Goal: Task Accomplishment & Management: Manage account settings

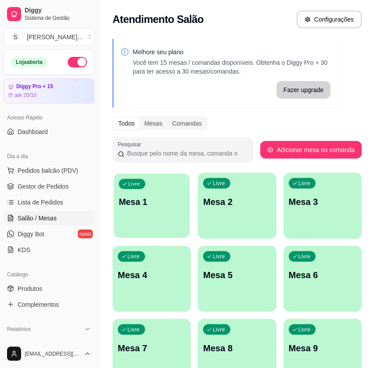
click at [162, 215] on div "Livre Mesa 1" at bounding box center [152, 200] width 76 height 54
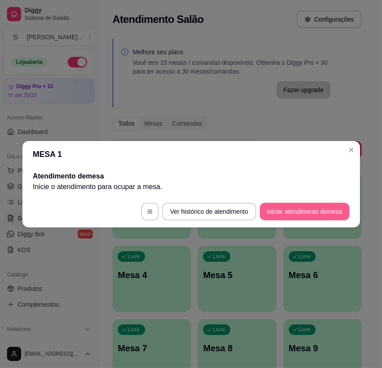
click at [328, 214] on button "Iniciar atendimento de mesa" at bounding box center [305, 211] width 90 height 18
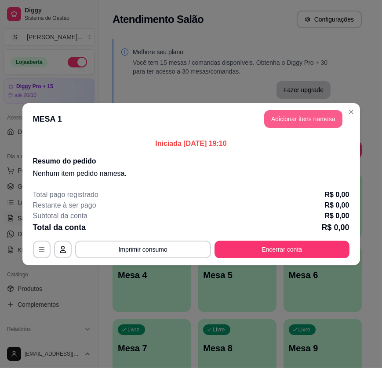
click at [323, 117] on button "Adicionar itens na mesa" at bounding box center [304, 119] width 78 height 18
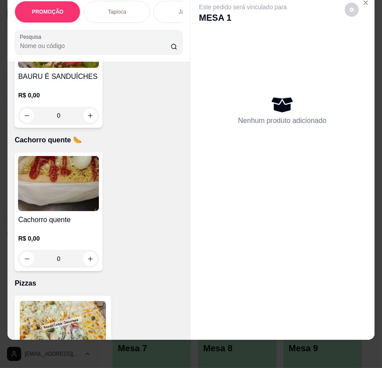
scroll to position [4481, 0]
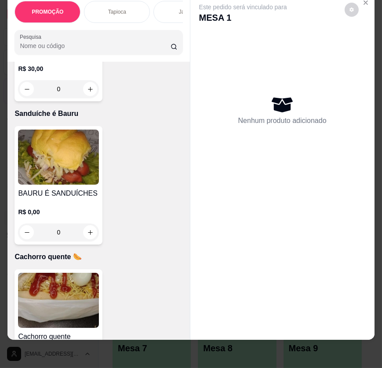
click at [71, 190] on h4 "BAURU É SANDUÍCHES" at bounding box center [58, 193] width 81 height 11
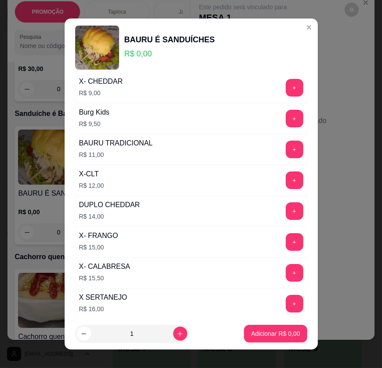
scroll to position [120, 0]
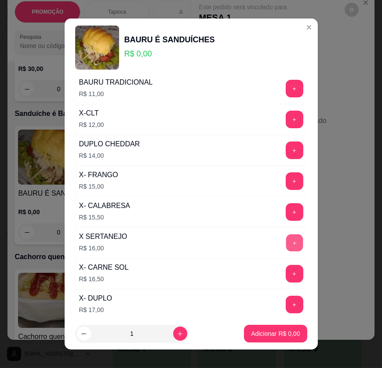
click at [286, 235] on button "+" at bounding box center [294, 242] width 17 height 17
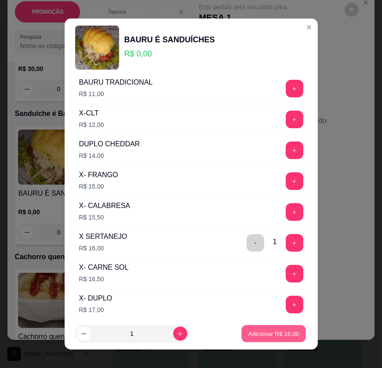
click at [273, 330] on p "Adicionar R$ 16,00" at bounding box center [274, 333] width 51 height 8
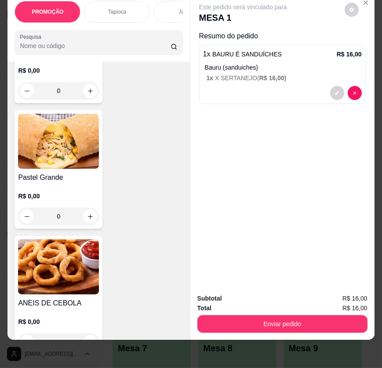
scroll to position [5682, 0]
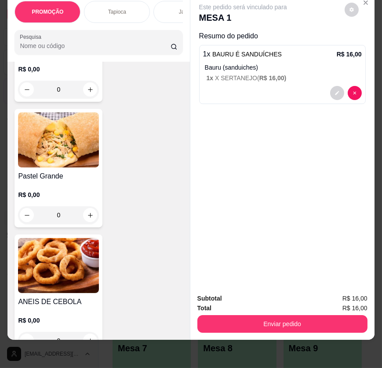
click at [53, 167] on div "Pastel Grande R$ 0,00 0" at bounding box center [59, 168] width 88 height 118
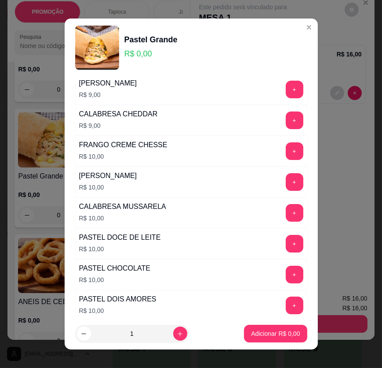
scroll to position [57, 0]
click at [286, 214] on button "+" at bounding box center [295, 213] width 18 height 18
click at [276, 337] on p "Adicionar R$ 10,00" at bounding box center [274, 333] width 52 height 9
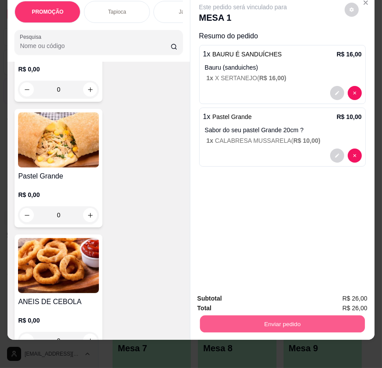
click at [333, 319] on button "Enviar pedido" at bounding box center [282, 323] width 165 height 17
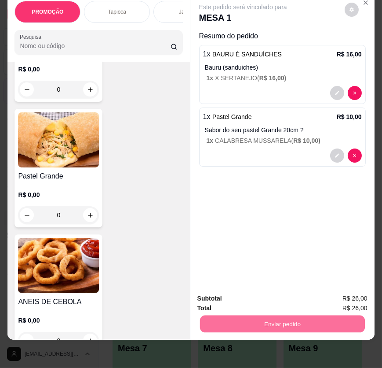
click at [343, 298] on button "Enviar pedido" at bounding box center [345, 295] width 50 height 17
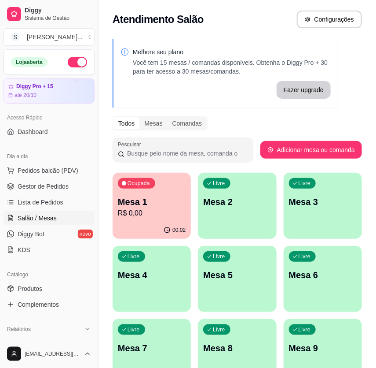
click at [127, 210] on p "R$ 0,00" at bounding box center [152, 213] width 68 height 11
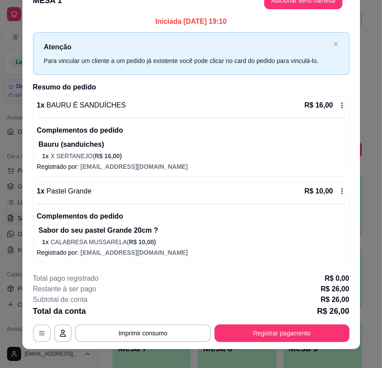
scroll to position [26, 0]
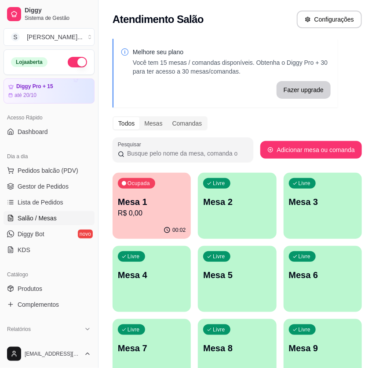
drag, startPoint x: 27, startPoint y: 181, endPoint x: 0, endPoint y: 173, distance: 28.5
click at [26, 182] on span "Gestor de Pedidos" at bounding box center [43, 186] width 51 height 9
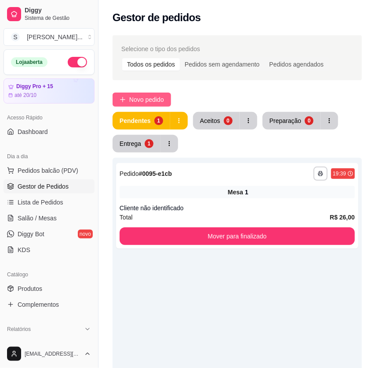
click at [119, 98] on button "Novo pedido" at bounding box center [142, 99] width 59 height 14
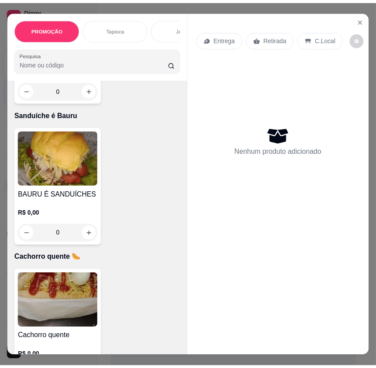
scroll to position [4561, 0]
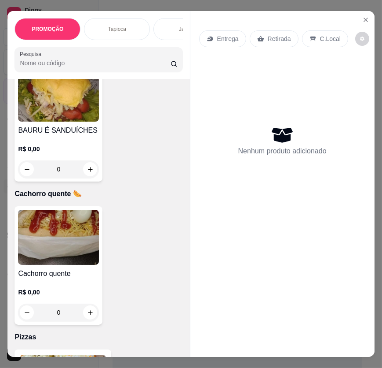
click at [65, 235] on img at bounding box center [58, 236] width 81 height 55
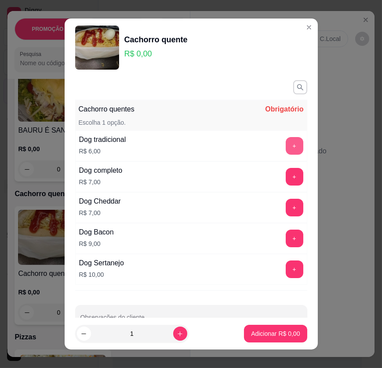
click at [286, 140] on button "+" at bounding box center [295, 146] width 18 height 18
click at [286, 140] on button "+" at bounding box center [294, 145] width 17 height 17
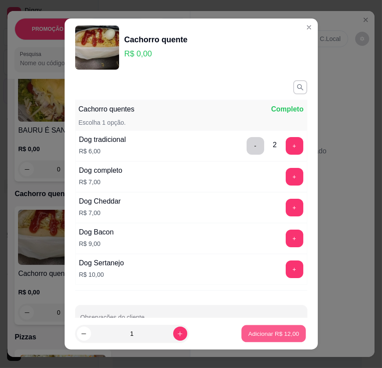
click at [265, 333] on p "Adicionar R$ 12,00" at bounding box center [274, 333] width 51 height 8
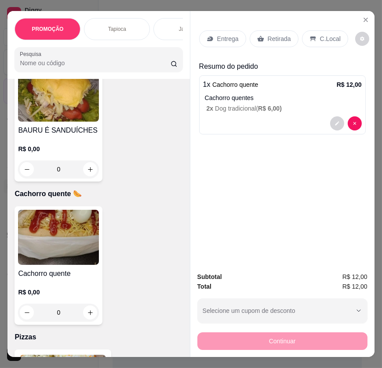
click at [225, 34] on p "Entrega" at bounding box center [228, 38] width 22 height 9
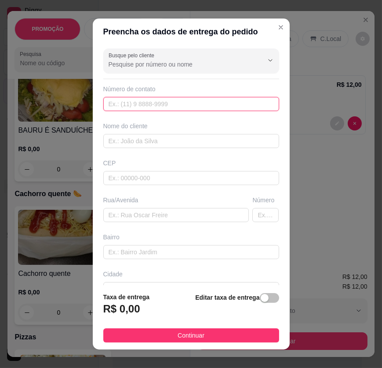
drag, startPoint x: 184, startPoint y: 104, endPoint x: 189, endPoint y: 87, distance: 17.7
click at [186, 103] on input "text" at bounding box center [191, 104] width 176 height 14
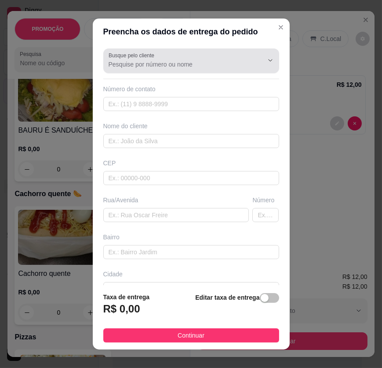
click at [189, 72] on div "Busque pelo cliente" at bounding box center [191, 60] width 176 height 25
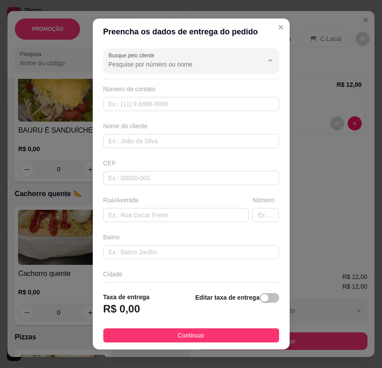
click at [188, 61] on input "Busque pelo cliente" at bounding box center [179, 64] width 141 height 9
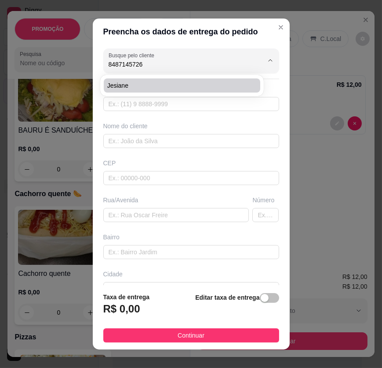
click at [169, 92] on div "Jesiane" at bounding box center [182, 86] width 161 height 18
click at [147, 88] on span "Jesiane" at bounding box center [177, 85] width 141 height 9
type input "Jesiane"
type input "8487145726"
type input "Jesiane"
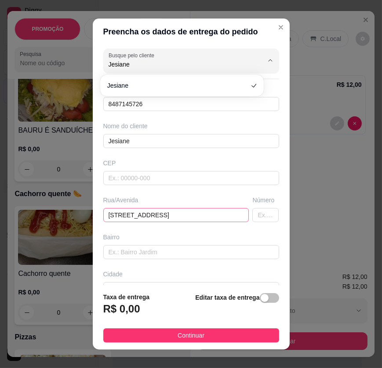
click at [78, 215] on div "Preencha os dados de entrega do pedido Busque pelo cliente Jesiane Número de co…" at bounding box center [191, 184] width 382 height 368
drag, startPoint x: 190, startPoint y: 215, endPoint x: 70, endPoint y: 209, distance: 120.3
click at [70, 209] on div "Preencha os dados de entrega do pedido Busque pelo cliente Jesiane Número de co…" at bounding box center [191, 184] width 382 height 368
paste input "Travessa Valdir Peres 77"
type input "Travessa Valdir Peres 77"
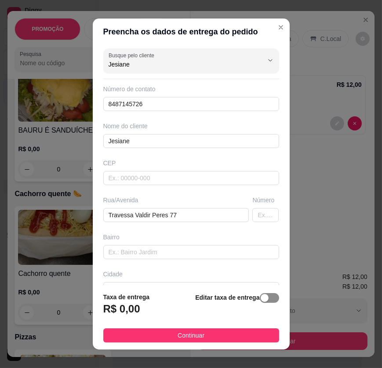
click at [260, 297] on span "button" at bounding box center [269, 298] width 19 height 10
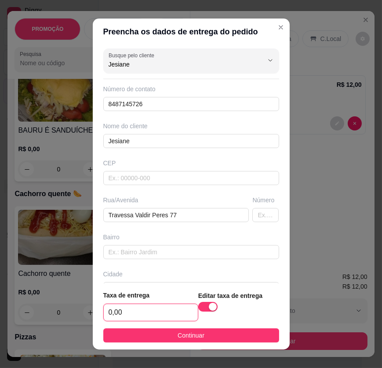
click at [142, 313] on input "0,00" at bounding box center [151, 312] width 94 height 17
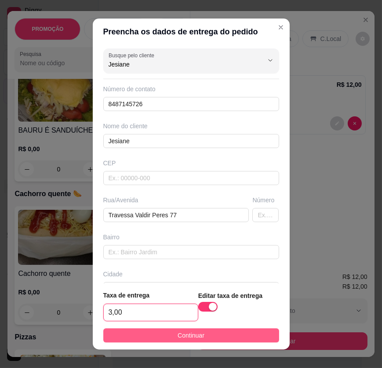
type input "3,00"
click at [189, 337] on span "Continuar" at bounding box center [191, 335] width 27 height 10
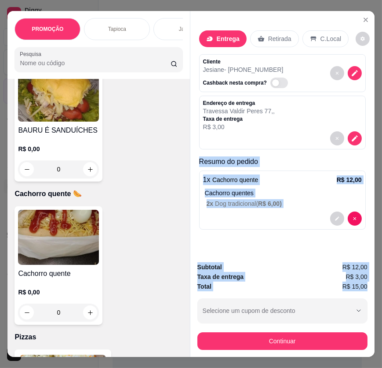
drag, startPoint x: 196, startPoint y: 161, endPoint x: 364, endPoint y: 277, distance: 203.6
click at [367, 282] on div "Entrega Retirada C.Local Cliente Jesiane - (84) 8714-5726 Cashback nesta compra…" at bounding box center [282, 183] width 185 height 345
copy div "Resumo do pedido 1 x Cachorro quente R$ 12,00 Cachorro quentes 2 x Dog tradicio…"
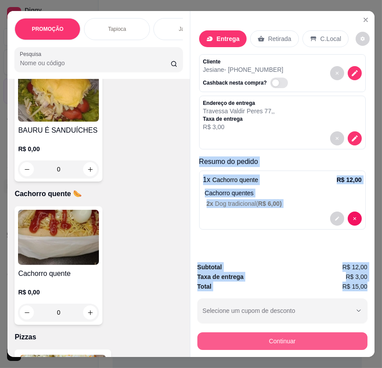
click at [315, 333] on button "Continuar" at bounding box center [283, 341] width 170 height 18
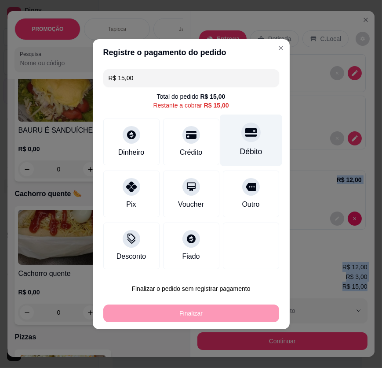
click at [235, 140] on div "Débito" at bounding box center [251, 139] width 62 height 51
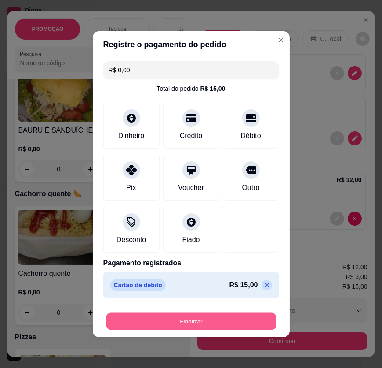
click at [242, 326] on button "Finalizar" at bounding box center [191, 320] width 171 height 17
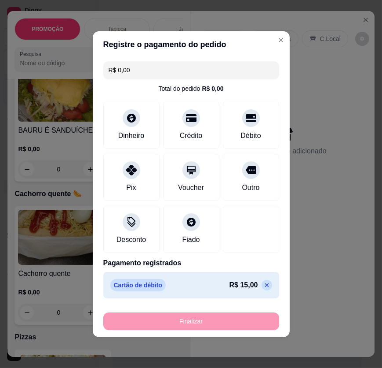
type input "-R$ 15,00"
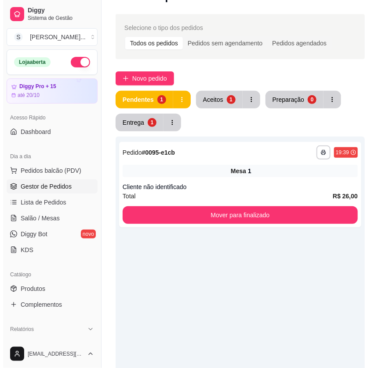
scroll to position [40, 0]
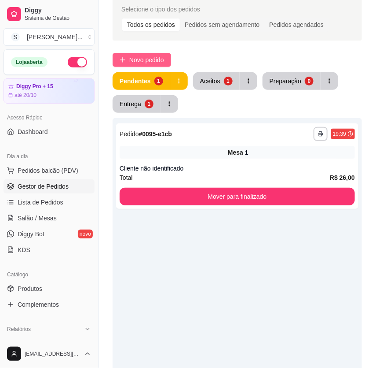
click at [129, 59] on button "Novo pedido" at bounding box center [142, 60] width 59 height 14
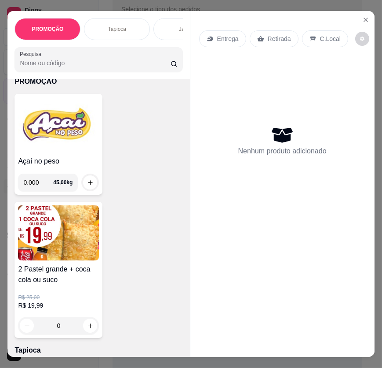
scroll to position [80, 0]
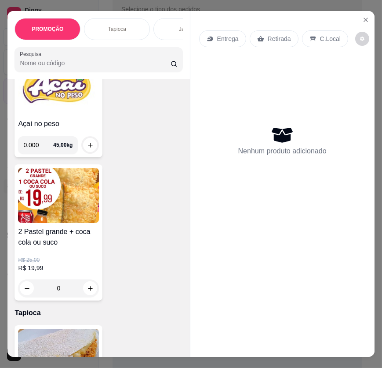
click at [67, 196] on img at bounding box center [58, 195] width 81 height 55
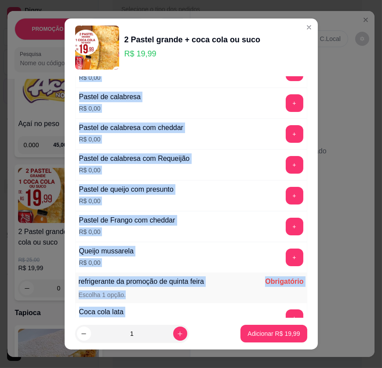
scroll to position [160, 0]
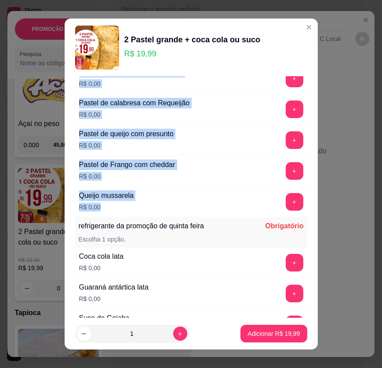
drag, startPoint x: 71, startPoint y: 140, endPoint x: 165, endPoint y: 207, distance: 115.9
click at [165, 207] on div "Pastel da promoção Quinta Obrigatório Escolha 1 opção. Pastel de Frango R$ 0,00…" at bounding box center [192, 197] width 254 height 241
copy div "Pastel de Frango R$ 0,00 + Pastel de frango Requeijão R$ 0,00 + Pastel de calab…"
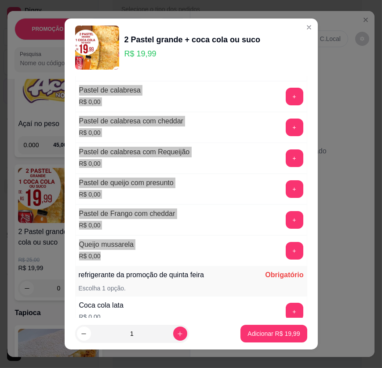
scroll to position [0, 0]
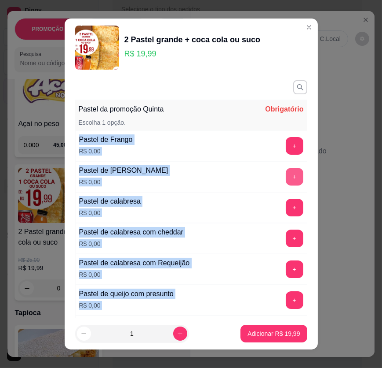
click at [286, 180] on button "+" at bounding box center [295, 177] width 18 height 18
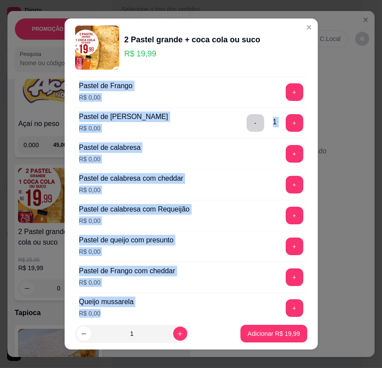
scroll to position [40, 0]
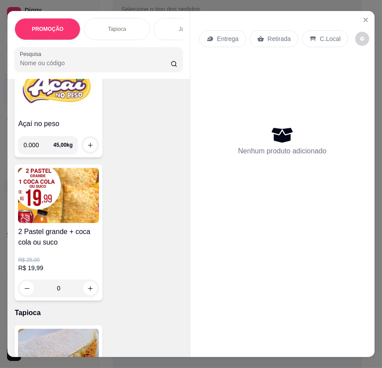
click at [54, 190] on img at bounding box center [58, 195] width 81 height 55
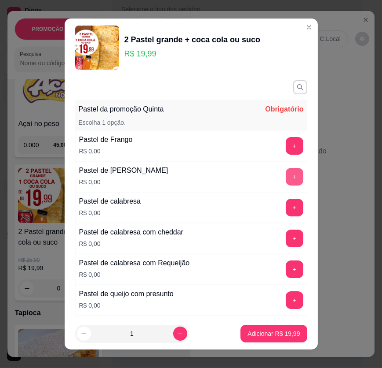
click at [288, 176] on button "+" at bounding box center [295, 177] width 18 height 18
click at [286, 268] on button "+" at bounding box center [294, 268] width 17 height 17
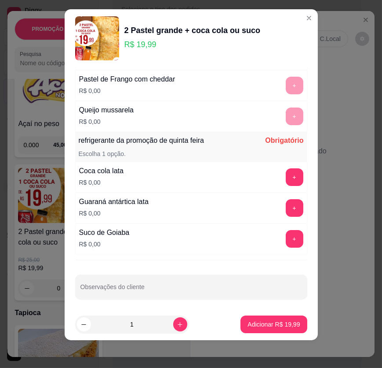
scroll to position [238, 0]
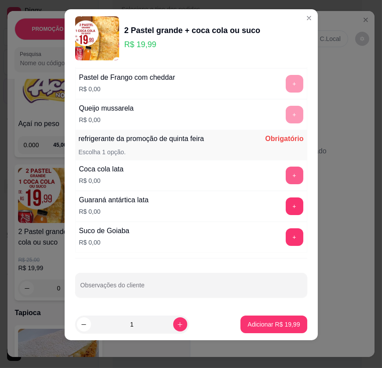
click at [286, 168] on button "+" at bounding box center [295, 175] width 18 height 18
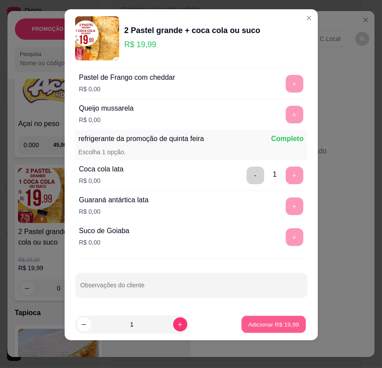
click at [276, 323] on p "Adicionar R$ 19,99" at bounding box center [274, 324] width 51 height 8
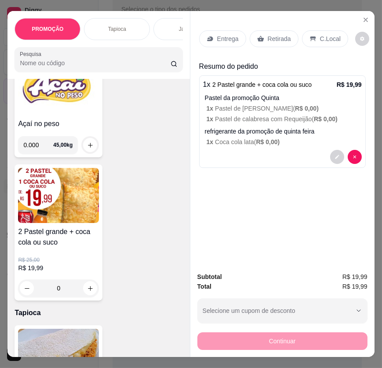
click at [210, 35] on icon at bounding box center [210, 38] width 7 height 7
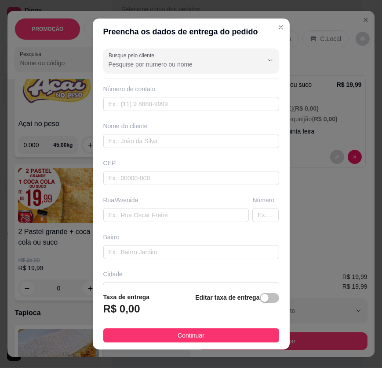
drag, startPoint x: 255, startPoint y: 302, endPoint x: 236, endPoint y: 300, distance: 18.7
click at [260, 302] on span "button" at bounding box center [269, 298] width 19 height 10
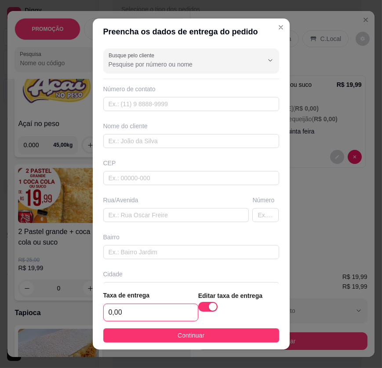
click at [165, 306] on input "0,00" at bounding box center [151, 312] width 94 height 17
type input "0,03"
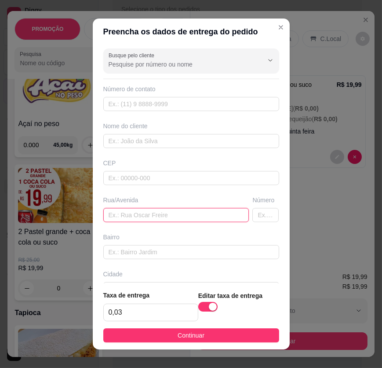
click at [114, 211] on input "text" at bounding box center [176, 215] width 146 height 14
type input "travessa eliane barros"
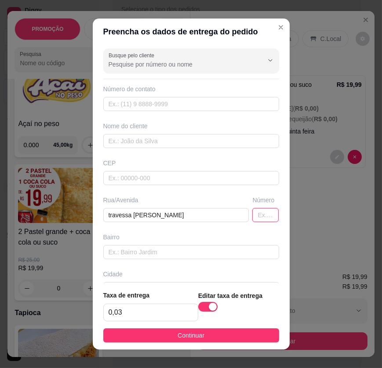
click at [257, 215] on input "text" at bounding box center [266, 215] width 26 height 14
type input "81"
click at [136, 248] on input "text" at bounding box center [191, 252] width 176 height 14
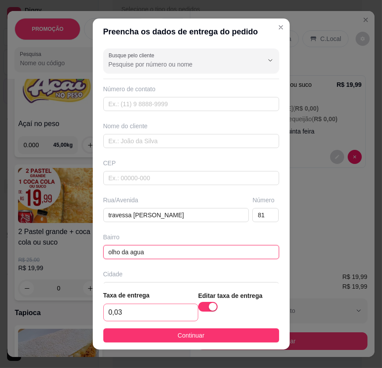
type input "olho da agua"
click at [129, 312] on input "0,03" at bounding box center [151, 312] width 94 height 17
click at [160, 305] on input "0,03" at bounding box center [151, 312] width 94 height 17
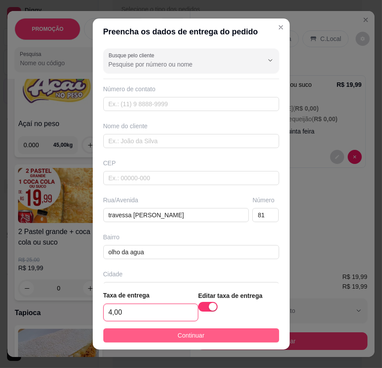
type input "4,00"
click at [178, 333] on span "Continuar" at bounding box center [191, 335] width 27 height 10
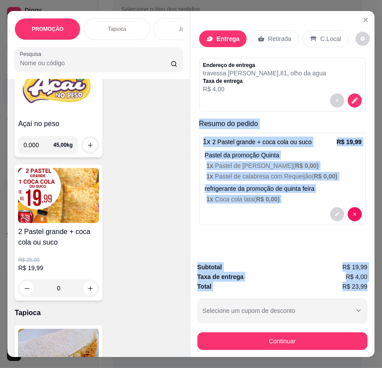
drag, startPoint x: 198, startPoint y: 124, endPoint x: 367, endPoint y: 285, distance: 233.8
click at [367, 285] on div "Entrega Retirada C.Local Endereço de entrega travessa eliane barros , 81 , olho…" at bounding box center [282, 183] width 185 height 345
copy div "Resumo do pedido 1 x 2 Pastel grande + coca cola ou suco R$ 19,99 Pastel da pro…"
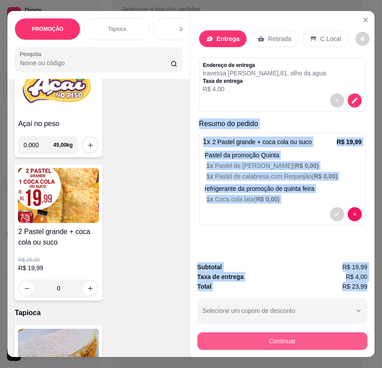
click at [283, 335] on button "Continuar" at bounding box center [283, 341] width 170 height 18
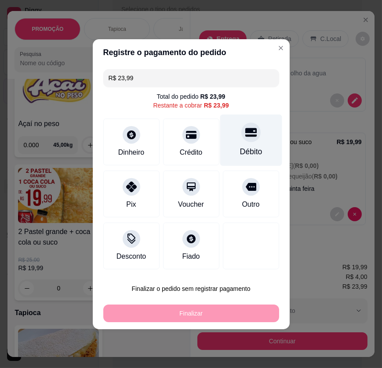
click at [259, 147] on div "Débito" at bounding box center [251, 139] width 62 height 51
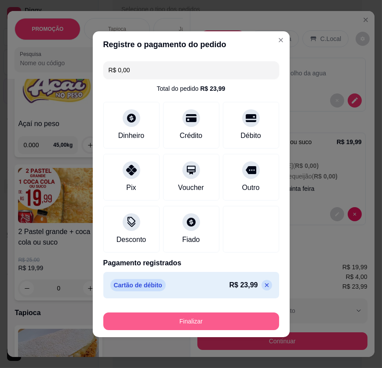
click at [248, 317] on button "Finalizar" at bounding box center [191, 321] width 176 height 18
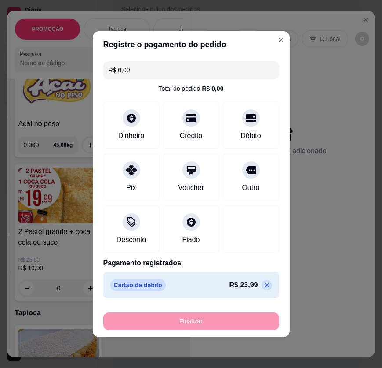
type input "-R$ 23,99"
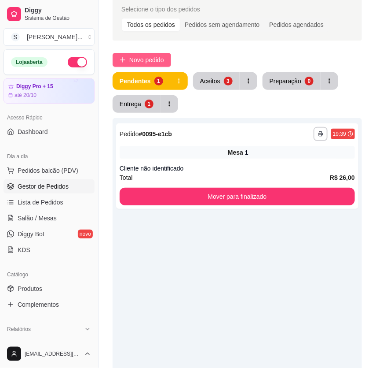
click at [148, 62] on span "Novo pedido" at bounding box center [146, 60] width 35 height 10
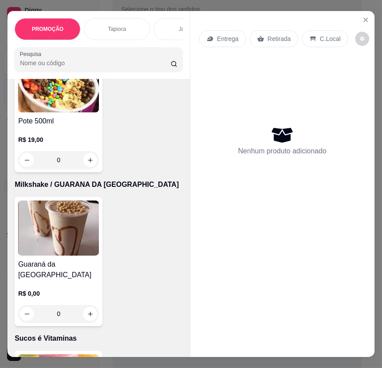
scroll to position [5867, 0]
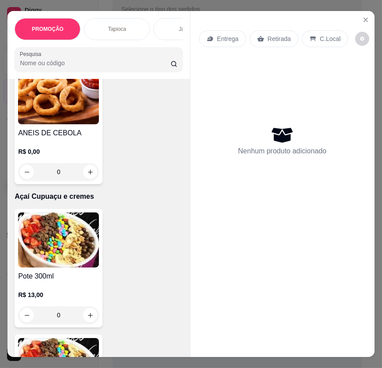
click at [73, 261] on img at bounding box center [58, 239] width 81 height 55
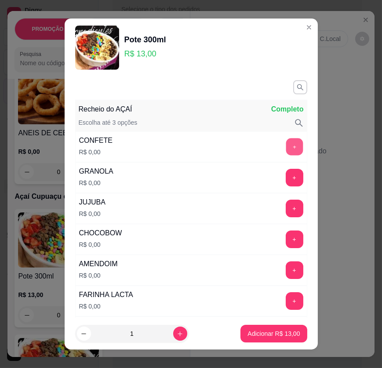
click at [286, 144] on button "+" at bounding box center [294, 146] width 17 height 17
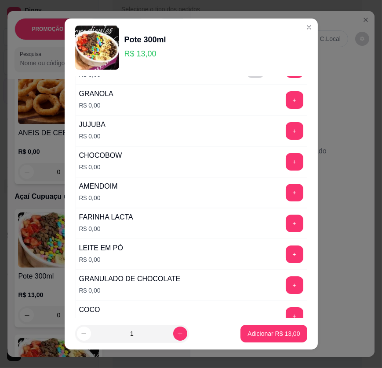
scroll to position [80, 0]
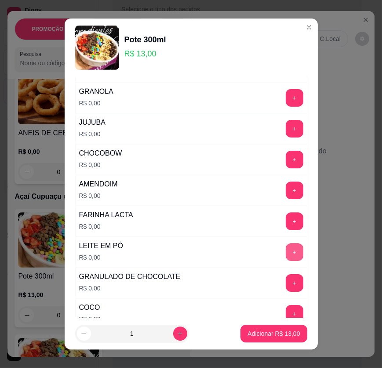
click at [286, 250] on button "+" at bounding box center [295, 252] width 18 height 18
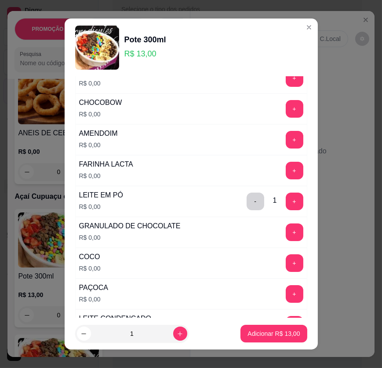
scroll to position [160, 0]
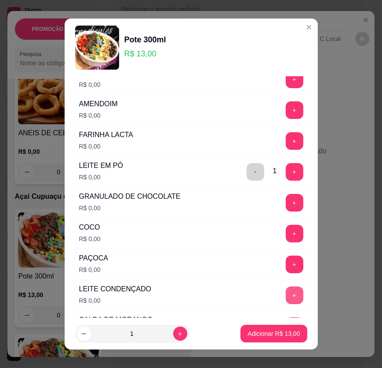
click at [286, 289] on button "+" at bounding box center [295, 295] width 18 height 18
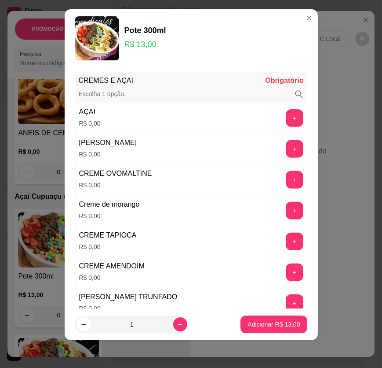
scroll to position [484, 0]
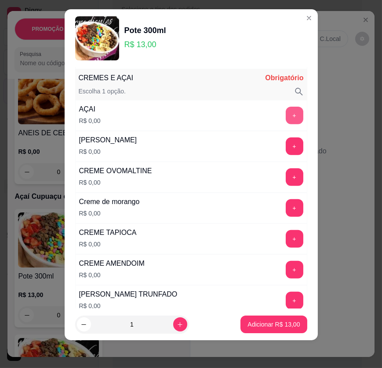
click at [286, 114] on button "+" at bounding box center [295, 116] width 18 height 18
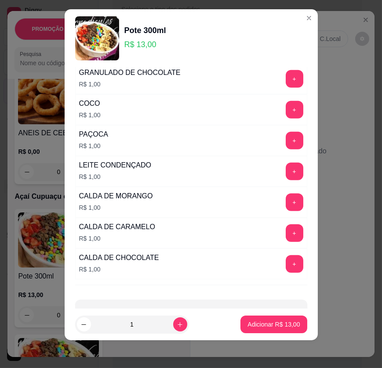
scroll to position [1253, 0]
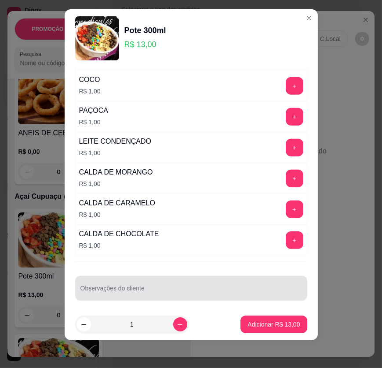
click at [131, 281] on div at bounding box center [192, 288] width 222 height 18
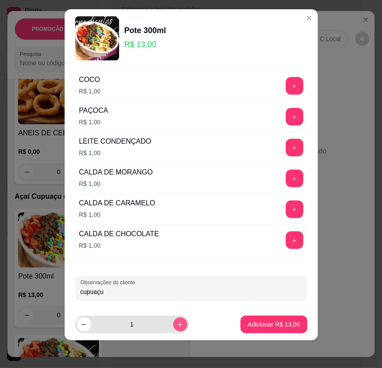
type input "cupuaçu"
click at [177, 321] on icon "increase-product-quantity" at bounding box center [180, 324] width 7 height 7
type input "2"
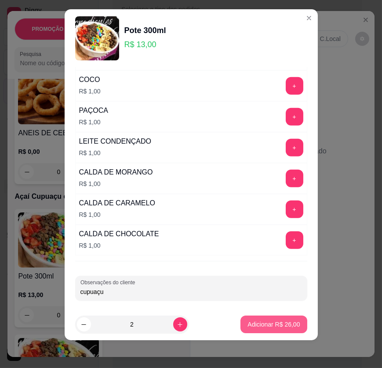
click at [268, 320] on p "Adicionar R$ 26,00" at bounding box center [274, 324] width 52 height 9
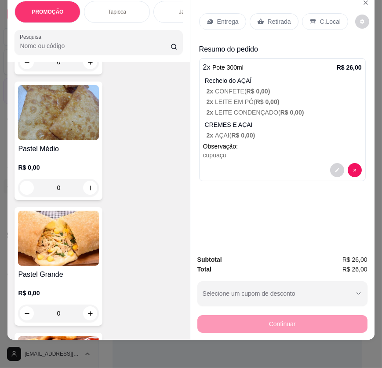
scroll to position [5587, 0]
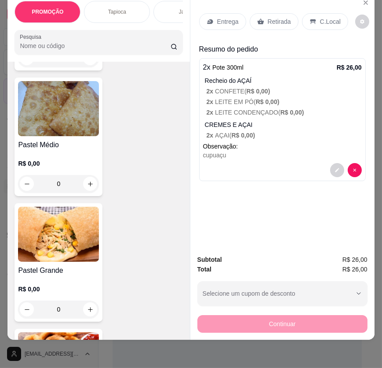
click at [71, 240] on img at bounding box center [58, 233] width 81 height 55
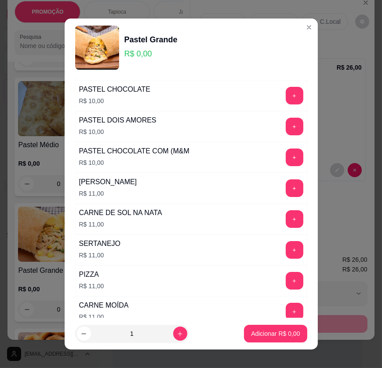
scroll to position [240, 0]
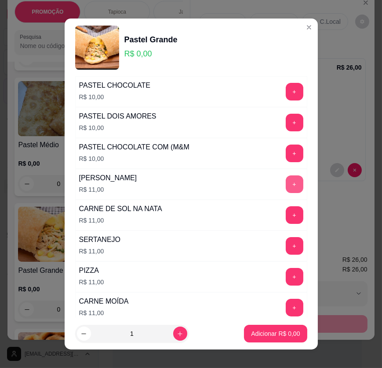
click at [286, 186] on button "+" at bounding box center [295, 184] width 18 height 18
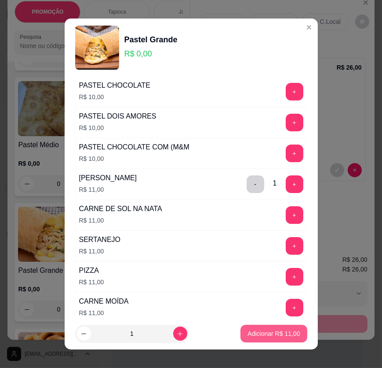
click at [268, 338] on button "Adicionar R$ 11,00" at bounding box center [274, 333] width 66 height 18
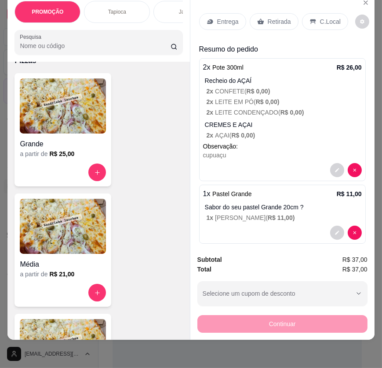
scroll to position [4907, 0]
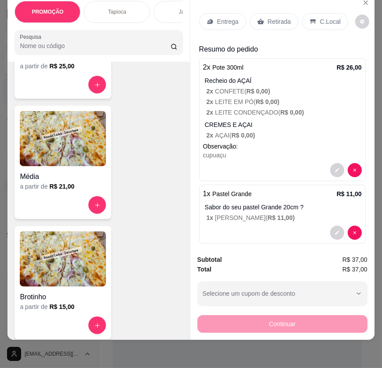
click at [82, 261] on img at bounding box center [63, 258] width 86 height 55
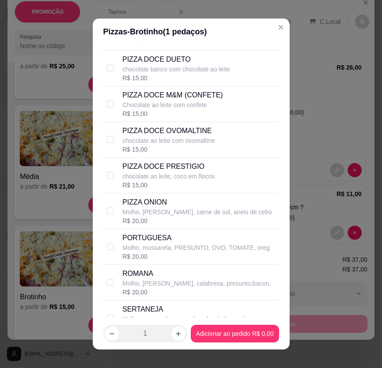
scroll to position [1480, 0]
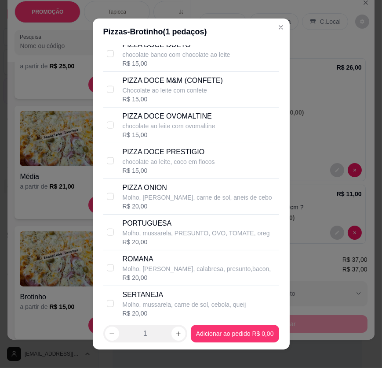
click at [209, 89] on p "Chocolate ao leite com confete" at bounding box center [173, 90] width 100 height 9
checkbox input "true"
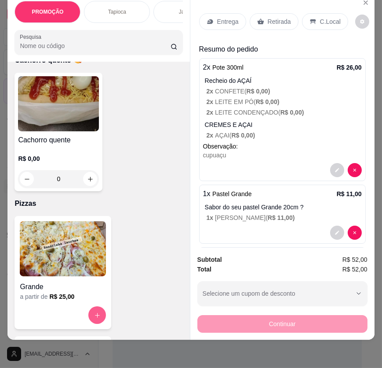
scroll to position [4627, 0]
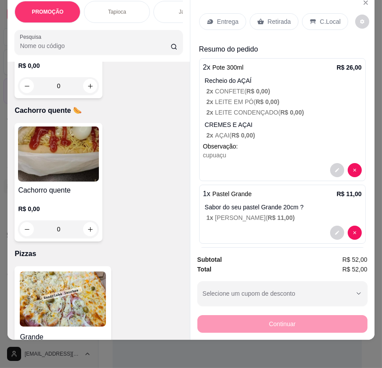
click at [72, 156] on img at bounding box center [58, 153] width 81 height 55
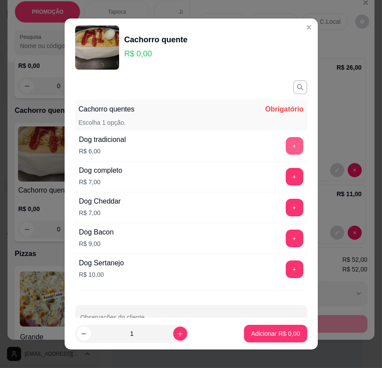
click at [286, 146] on button "+" at bounding box center [295, 146] width 18 height 18
click at [259, 335] on p "Adicionar R$ 6,00" at bounding box center [275, 333] width 49 height 9
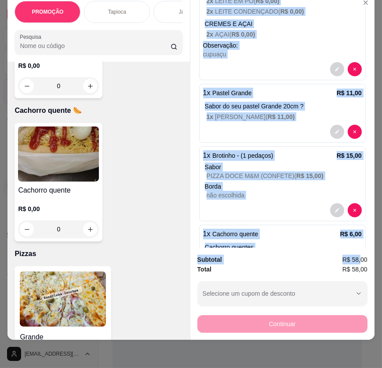
scroll to position [149, 0]
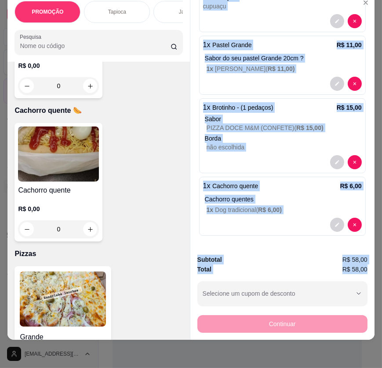
drag, startPoint x: 202, startPoint y: 44, endPoint x: 365, endPoint y: 262, distance: 272.3
click at [365, 262] on div "Entrega Retirada C.Local Resumo do pedido 2 x Pote 300ml R$ 26,00 Recheio do AÇ…" at bounding box center [282, 166] width 185 height 345
copy div "Resumo do pedido 2 x Pote 300ml R$ 26,00 Recheio do AÇAÍ 2 x CONFETE ( R$ 0,00 …"
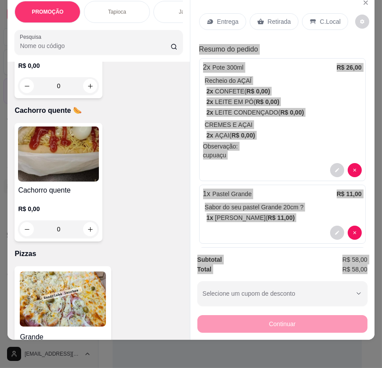
scroll to position [0, 0]
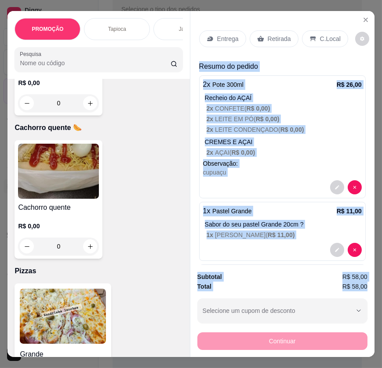
click at [221, 34] on p "Entrega" at bounding box center [228, 38] width 22 height 9
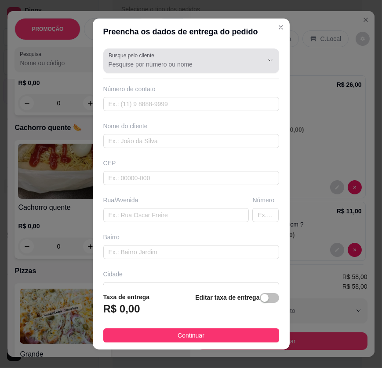
click at [186, 66] on input "Busque pelo cliente" at bounding box center [179, 64] width 141 height 9
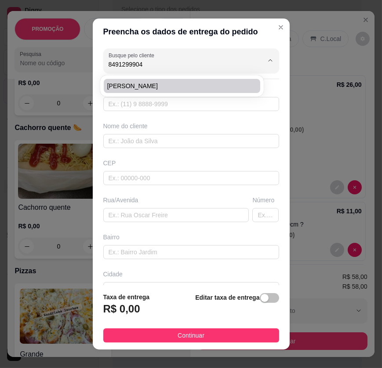
click at [169, 84] on span "Fernando" at bounding box center [177, 85] width 141 height 9
type input "Fernando"
type input "8491299904"
type input "Fernando"
type input "Rua vivaldo cavalcante 192"
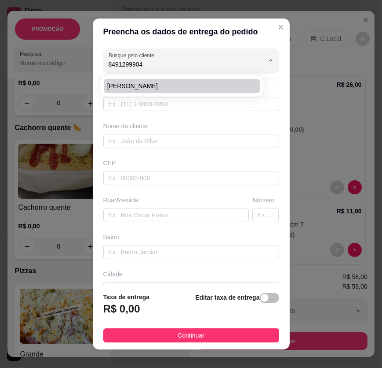
type input "Nossa Senhora da apresentação"
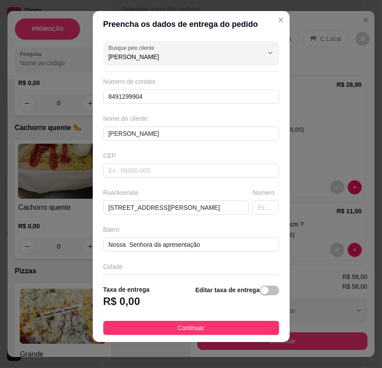
scroll to position [9, 0]
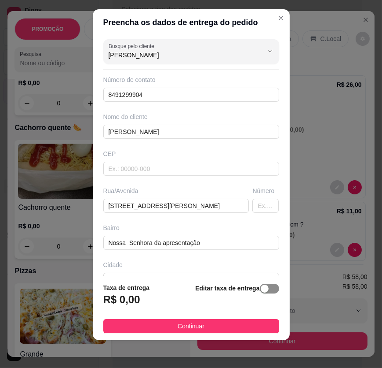
type input "Fernando"
drag, startPoint x: 254, startPoint y: 287, endPoint x: 220, endPoint y: 291, distance: 34.6
click at [261, 287] on div "button" at bounding box center [265, 288] width 8 height 8
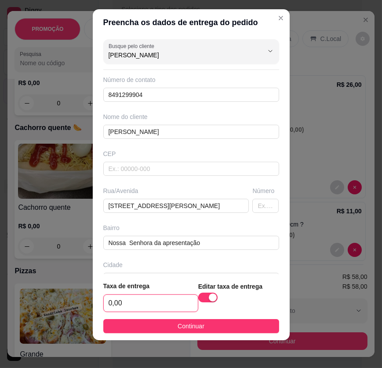
drag, startPoint x: 129, startPoint y: 301, endPoint x: 132, endPoint y: 304, distance: 4.7
click at [129, 301] on input "0,00" at bounding box center [151, 302] width 94 height 17
type input "3,00"
click at [158, 320] on button "Continuar" at bounding box center [191, 326] width 176 height 14
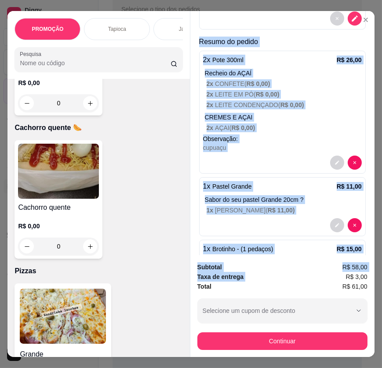
scroll to position [262, 0]
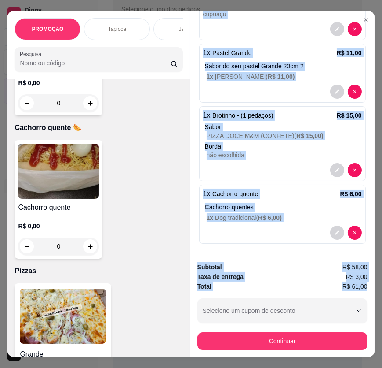
drag, startPoint x: 195, startPoint y: 166, endPoint x: 366, endPoint y: 283, distance: 206.9
click at [366, 283] on div "Entrega Retirada C.Local Cliente Fernando - (84) 9129-9904 Cashback nesta compr…" at bounding box center [282, 183] width 185 height 345
copy div "Resumo do pedido 2 x Pote 300ml R$ 26,00 Recheio do AÇAÍ 2 x CONFETE ( R$ 0,00 …"
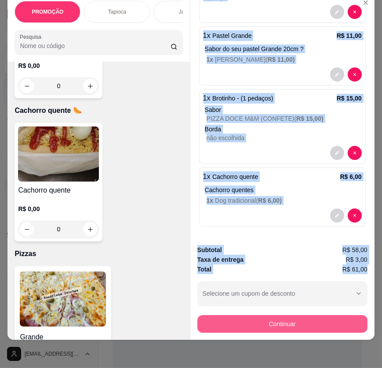
click at [318, 325] on button "Continuar" at bounding box center [283, 324] width 170 height 18
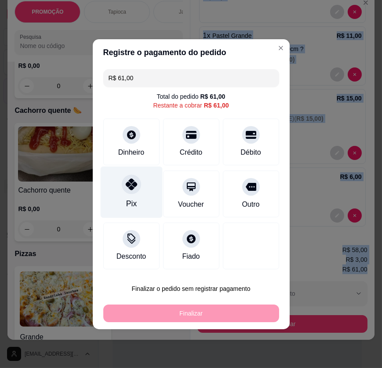
click at [125, 186] on icon at bounding box center [130, 183] width 11 height 11
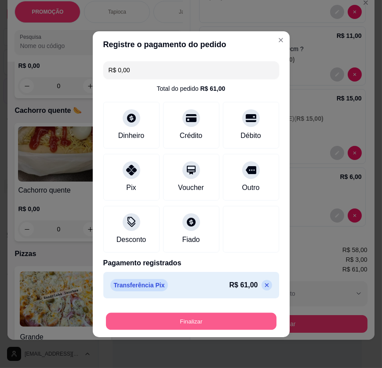
click at [194, 326] on button "Finalizar" at bounding box center [191, 320] width 171 height 17
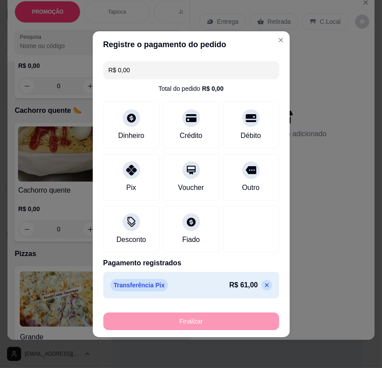
type input "-R$ 61,00"
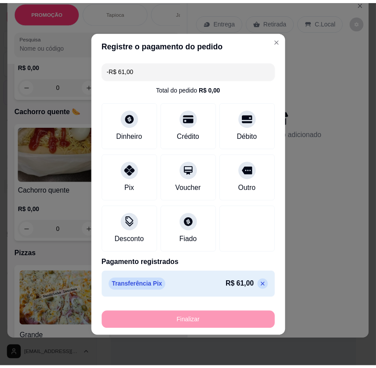
scroll to position [0, 0]
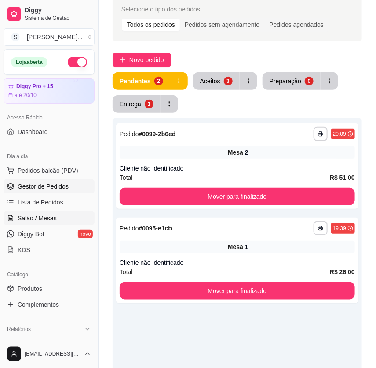
click at [47, 217] on span "Salão / Mesas" at bounding box center [37, 217] width 39 height 9
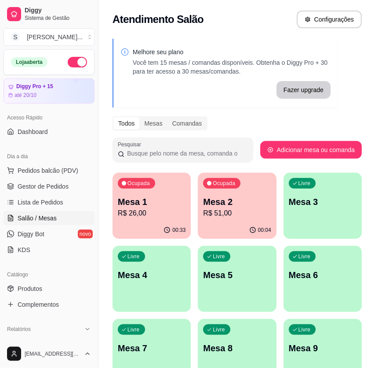
click at [167, 209] on p "R$ 26,00" at bounding box center [152, 213] width 68 height 11
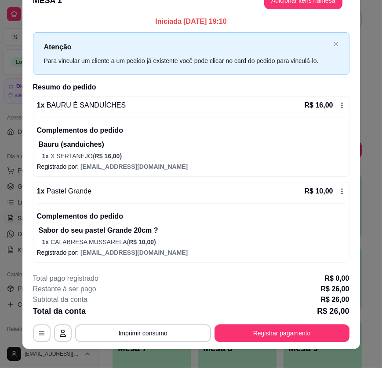
scroll to position [26, 0]
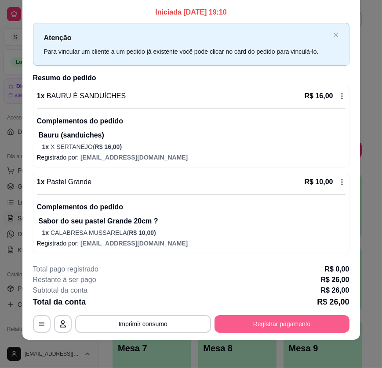
click at [284, 321] on button "Registrar pagamento" at bounding box center [282, 324] width 135 height 18
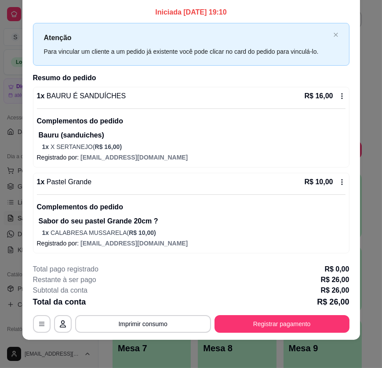
scroll to position [0, 0]
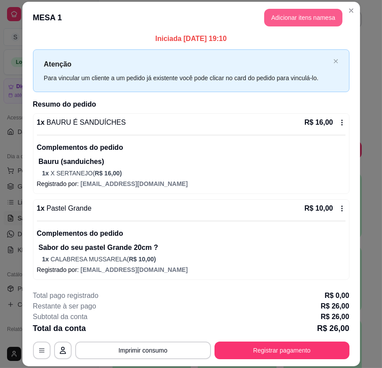
click at [306, 12] on button "Adicionar itens na mesa" at bounding box center [304, 18] width 78 height 18
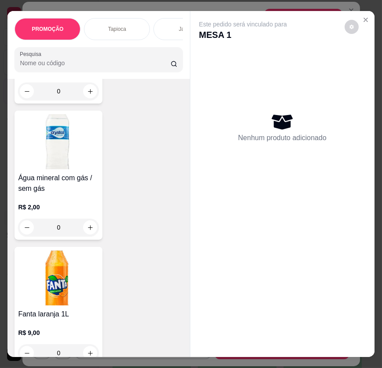
scroll to position [7162, 0]
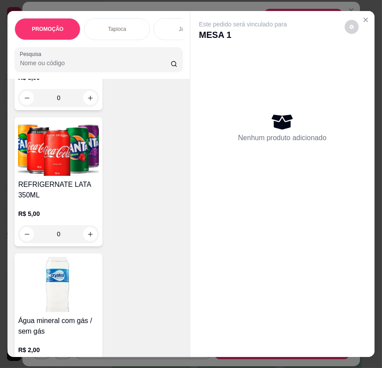
click at [70, 179] on h4 "REFRIGERNATE LATA 350ML" at bounding box center [58, 189] width 81 height 21
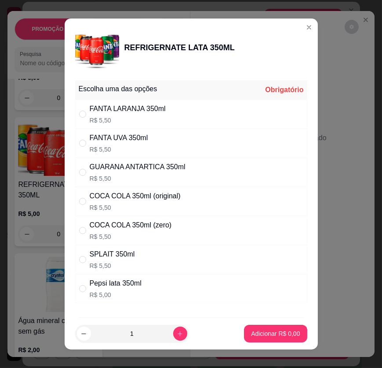
drag, startPoint x: 178, startPoint y: 189, endPoint x: 178, endPoint y: 198, distance: 8.8
click at [178, 189] on div "COCA COLA 350ml (original) R$ 5,50" at bounding box center [191, 201] width 232 height 29
radio input "true"
click at [278, 342] on button "Adicionar R$ 5,50" at bounding box center [275, 333] width 61 height 17
type input "1"
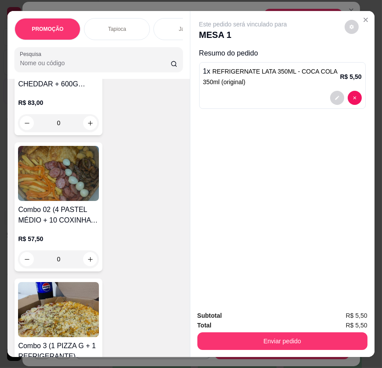
scroll to position [1720, 0]
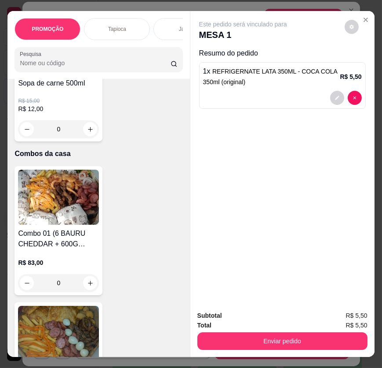
click at [76, 193] on img at bounding box center [58, 196] width 81 height 55
click at [35, 118] on div "R$ 15,00 R$ 12,00 0" at bounding box center [58, 117] width 81 height 40
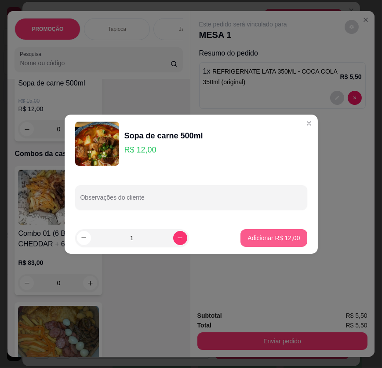
click at [256, 236] on p "Adicionar R$ 12,00" at bounding box center [274, 237] width 52 height 9
type input "1"
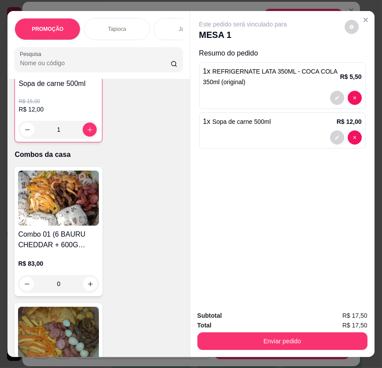
scroll to position [1721, 0]
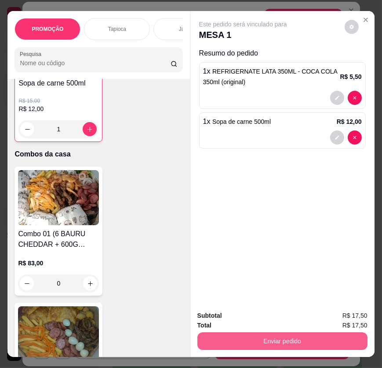
click at [304, 339] on button "Enviar pedido" at bounding box center [283, 341] width 170 height 18
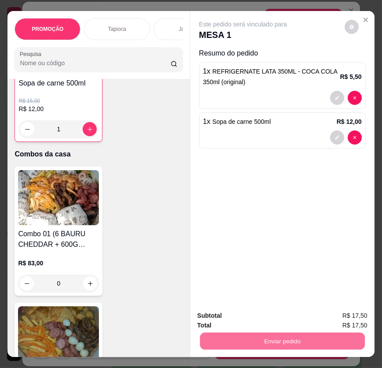
click at [330, 315] on button "Enviar pedido" at bounding box center [344, 316] width 48 height 16
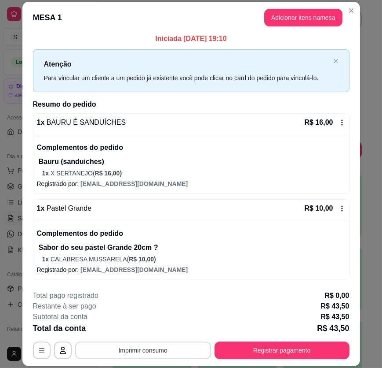
click at [175, 350] on button "Imprimir consumo" at bounding box center [143, 350] width 136 height 18
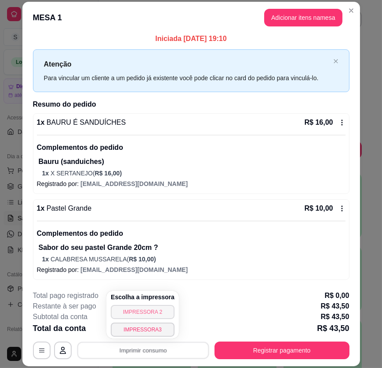
click at [163, 308] on button "IMPRESSORA 2" at bounding box center [143, 312] width 64 height 14
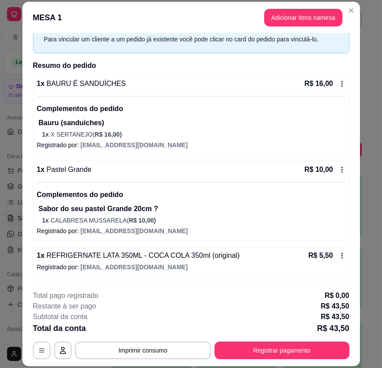
scroll to position [75, 0]
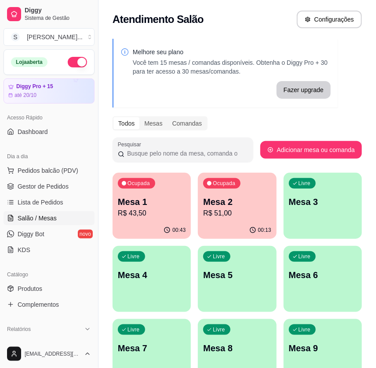
click at [136, 209] on p "R$ 43,50" at bounding box center [152, 213] width 68 height 11
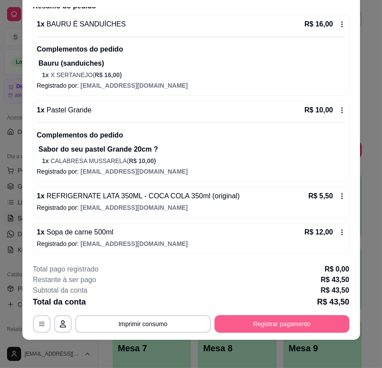
click at [250, 319] on button "Registrar pagamento" at bounding box center [282, 324] width 135 height 18
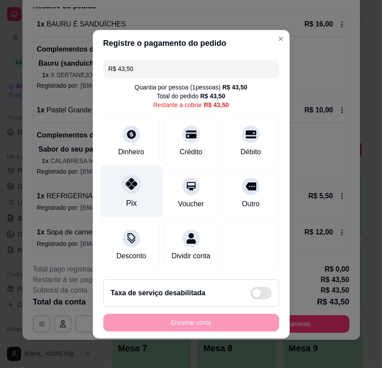
click at [131, 192] on div at bounding box center [131, 183] width 19 height 19
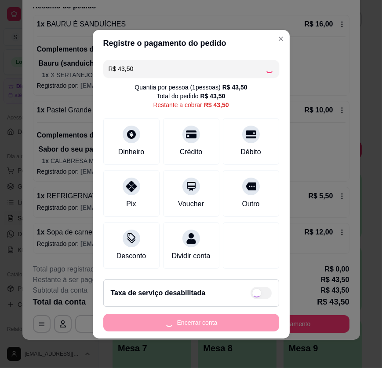
type input "R$ 0,00"
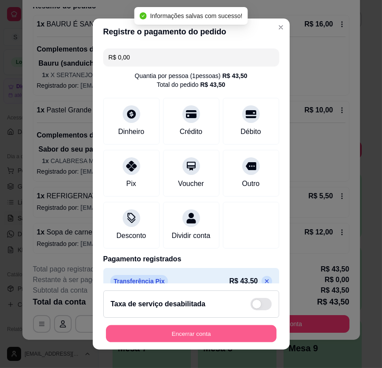
click at [202, 335] on button "Encerrar conta" at bounding box center [191, 333] width 171 height 17
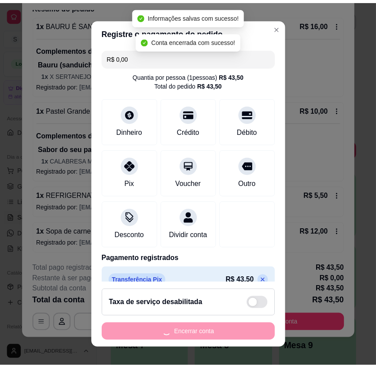
scroll to position [0, 0]
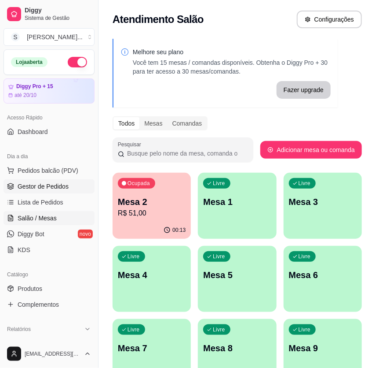
click at [26, 186] on span "Gestor de Pedidos" at bounding box center [43, 186] width 51 height 9
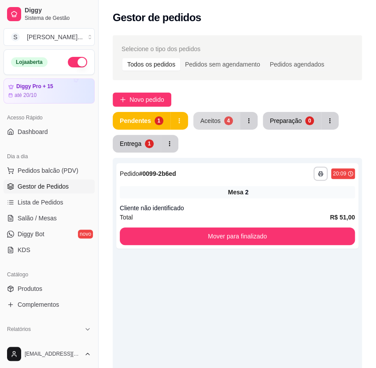
click at [213, 115] on button "Aceitos 4" at bounding box center [216, 121] width 47 height 18
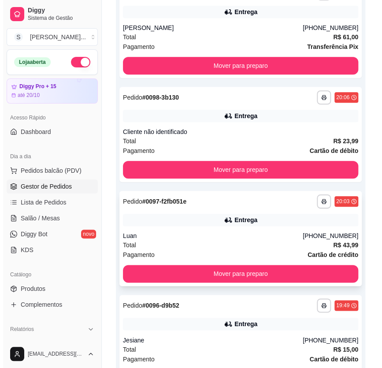
scroll to position [250, 0]
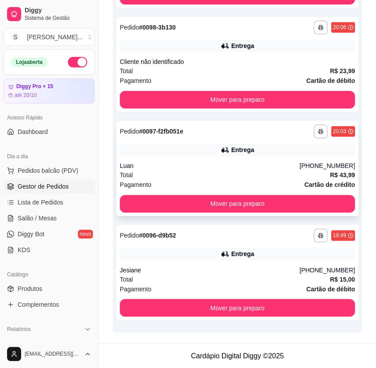
click at [202, 179] on div "Total R$ 43,99" at bounding box center [237, 175] width 235 height 10
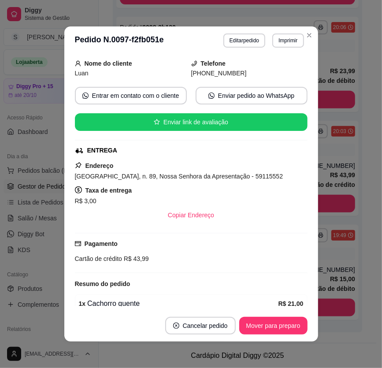
scroll to position [61, 0]
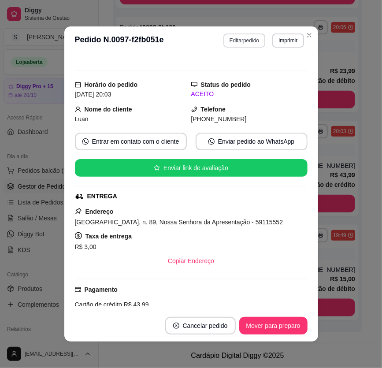
click at [240, 39] on button "Editar pedido" at bounding box center [244, 40] width 42 height 14
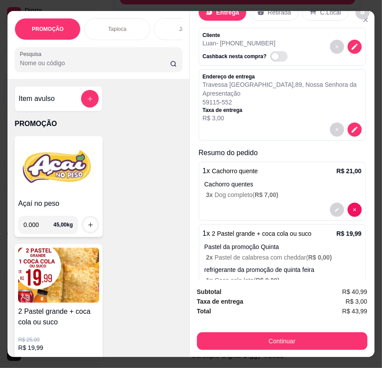
scroll to position [56, 0]
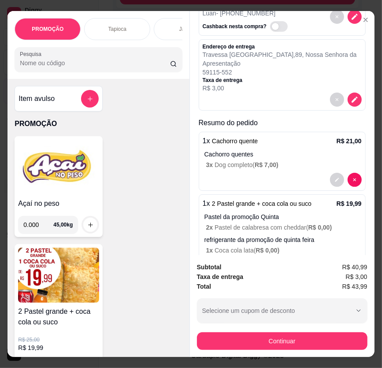
click at [314, 150] on p "Cachorro quentes" at bounding box center [282, 154] width 157 height 9
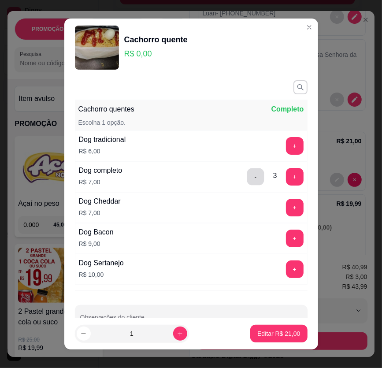
click at [248, 171] on button "-" at bounding box center [254, 176] width 17 height 17
click at [250, 174] on div "- 3 +" at bounding box center [275, 177] width 64 height 18
click at [246, 176] on button "-" at bounding box center [254, 176] width 17 height 17
click at [246, 176] on button "-" at bounding box center [255, 177] width 18 height 18
click at [286, 146] on button "+" at bounding box center [294, 145] width 17 height 17
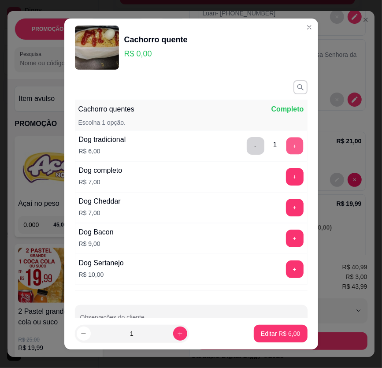
click at [286, 146] on button "+" at bounding box center [294, 145] width 17 height 17
click at [286, 146] on button "+" at bounding box center [295, 146] width 18 height 18
click at [273, 336] on p "Editar R$ 18,00" at bounding box center [278, 333] width 43 height 9
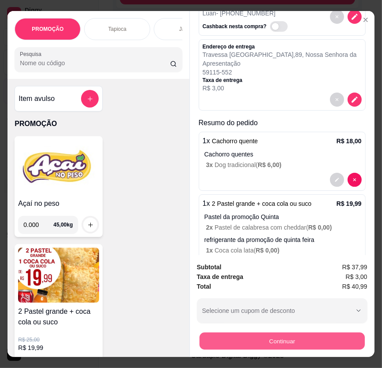
click at [317, 334] on button "Continuar" at bounding box center [281, 340] width 165 height 17
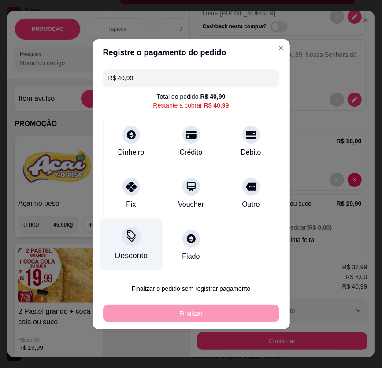
click at [119, 241] on div "Desconto" at bounding box center [131, 243] width 62 height 51
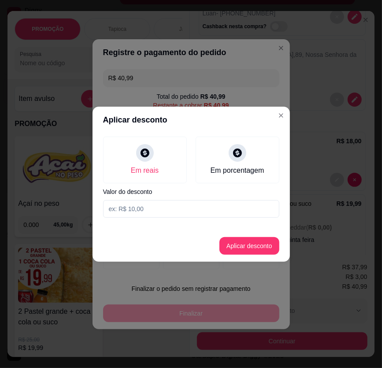
click at [149, 208] on input at bounding box center [191, 209] width 176 height 18
type input "3,00"
click at [265, 239] on button "Aplicar desconto" at bounding box center [249, 246] width 60 height 18
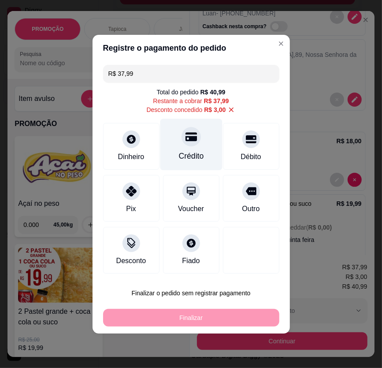
click at [188, 151] on div "Crédito" at bounding box center [190, 155] width 25 height 11
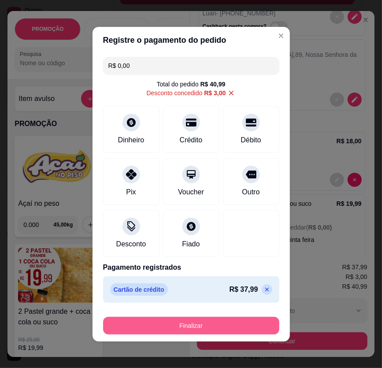
click at [213, 317] on button "Finalizar" at bounding box center [191, 325] width 176 height 18
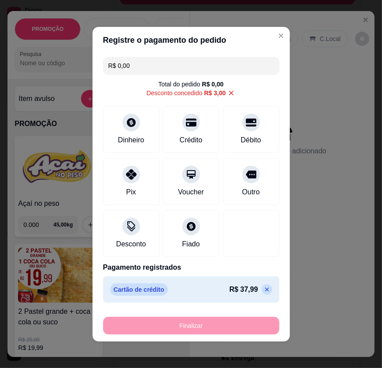
type input "-R$ 40,99"
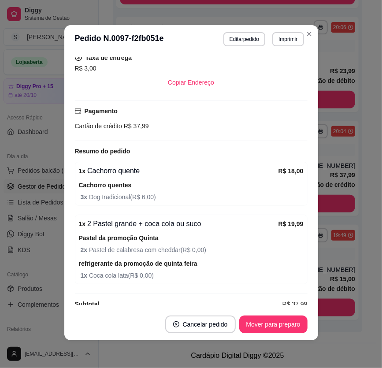
scroll to position [261, 0]
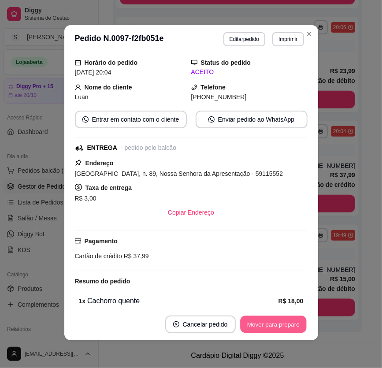
click at [273, 318] on button "Mover para preparo" at bounding box center [273, 324] width 66 height 17
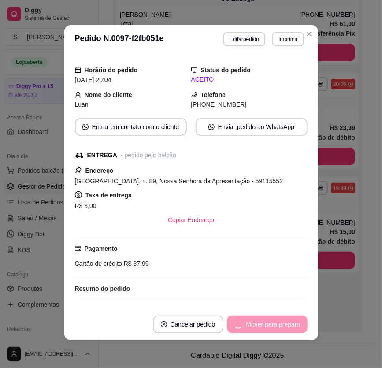
scroll to position [193, 0]
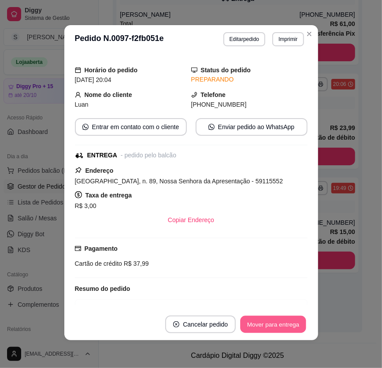
click at [283, 325] on button "Mover para entrega" at bounding box center [273, 324] width 66 height 17
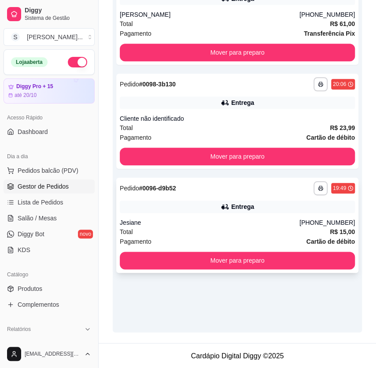
click at [255, 228] on div "Total R$ 15,00" at bounding box center [237, 232] width 235 height 10
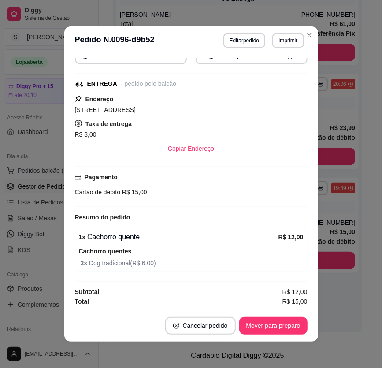
scroll to position [1, 0]
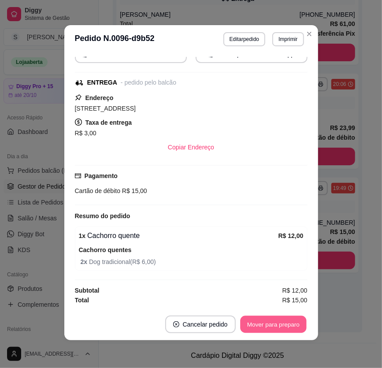
click at [273, 323] on button "Mover para preparo" at bounding box center [273, 324] width 66 height 17
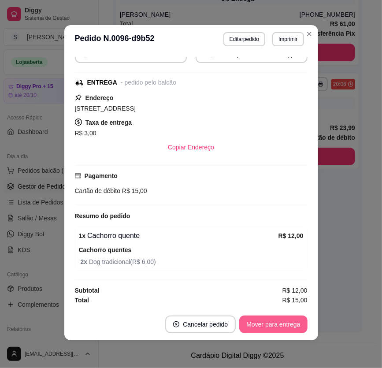
click at [274, 323] on button "Mover para entrega" at bounding box center [273, 324] width 68 height 18
click at [282, 324] on button "Mover para finalizado" at bounding box center [270, 324] width 73 height 18
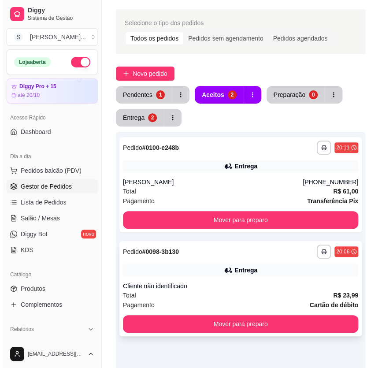
scroll to position [40, 0]
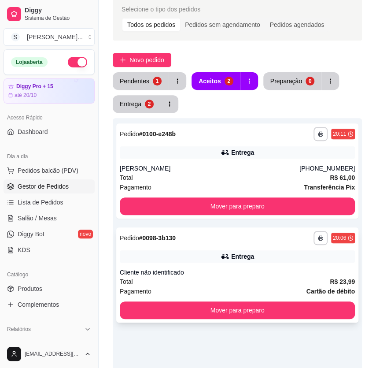
click at [265, 262] on div "**********" at bounding box center [237, 274] width 242 height 95
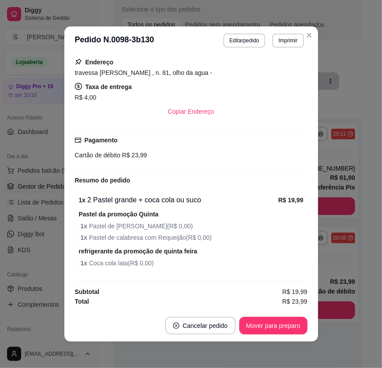
scroll to position [1, 0]
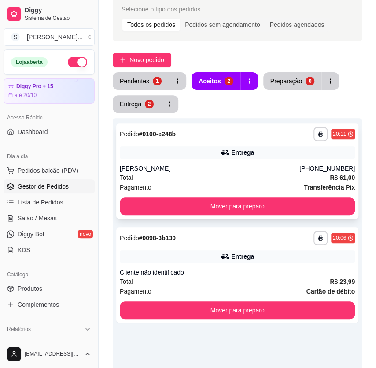
click at [298, 164] on div "Fernando" at bounding box center [210, 168] width 180 height 9
click at [141, 106] on button "Entrega 2" at bounding box center [137, 104] width 47 height 17
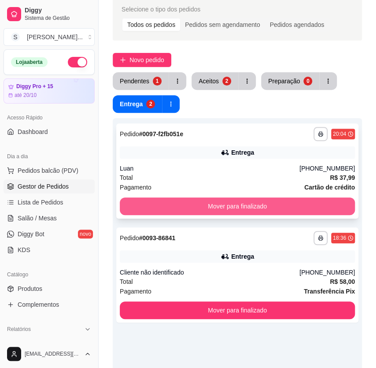
click at [310, 211] on button "Mover para finalizado" at bounding box center [237, 206] width 235 height 18
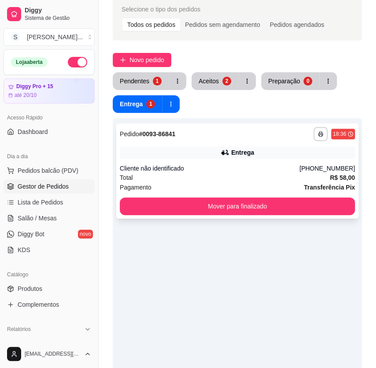
click at [247, 175] on div "Total R$ 58,00" at bounding box center [237, 178] width 235 height 10
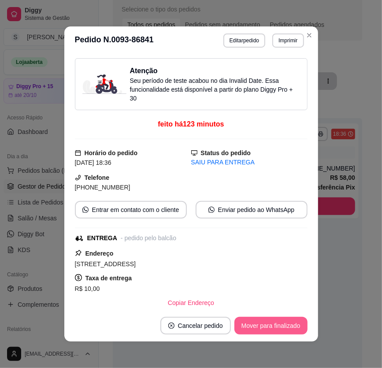
click at [274, 326] on button "Mover para finalizado" at bounding box center [270, 325] width 73 height 18
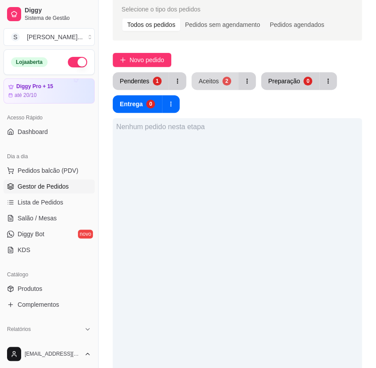
click at [212, 79] on div "Aceitos" at bounding box center [208, 81] width 20 height 9
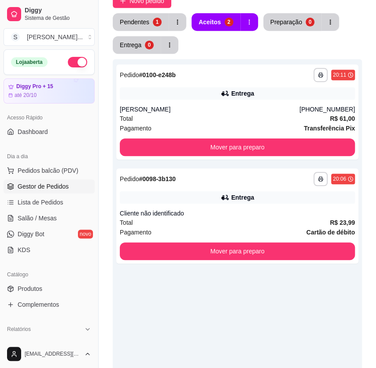
scroll to position [193, 0]
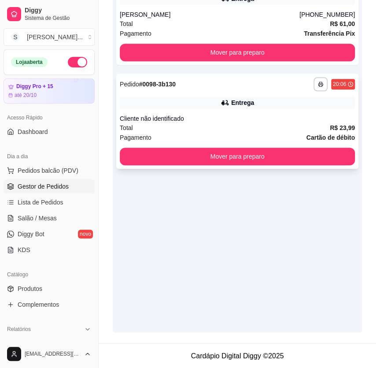
click at [215, 105] on div "Entrega" at bounding box center [237, 102] width 235 height 12
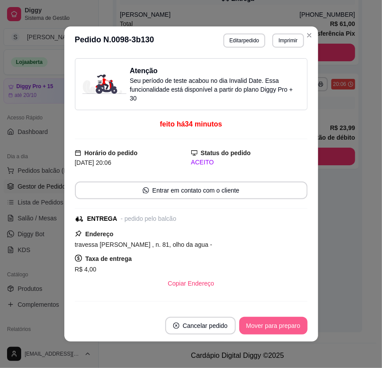
click at [278, 331] on button "Mover para preparo" at bounding box center [273, 325] width 68 height 18
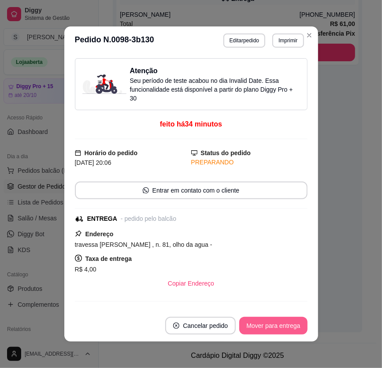
click at [289, 323] on button "Mover para entrega" at bounding box center [273, 325] width 68 height 18
click at [269, 320] on button "Mover para finalizado" at bounding box center [270, 325] width 71 height 17
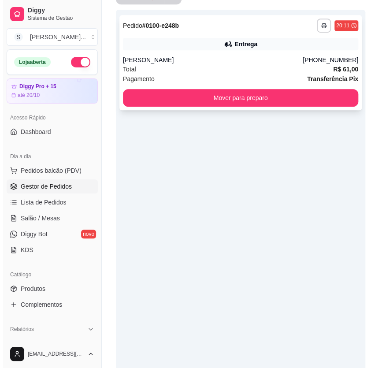
scroll to position [33, 0]
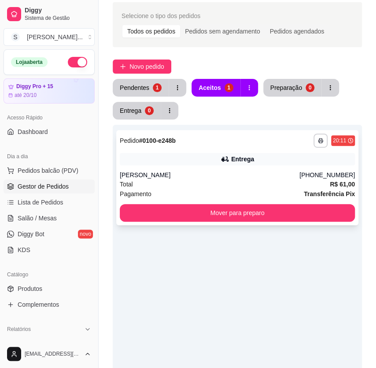
click at [237, 158] on div "Entrega" at bounding box center [242, 158] width 23 height 9
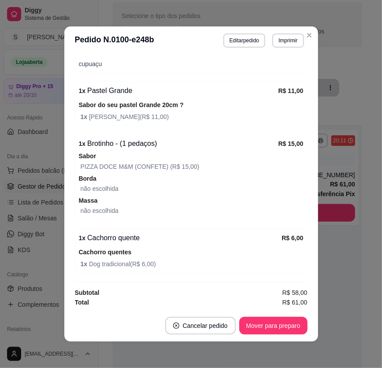
scroll to position [1, 0]
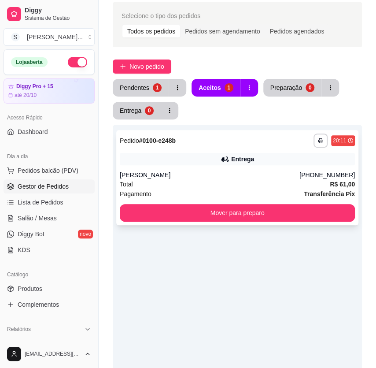
click at [263, 162] on div "Entrega" at bounding box center [237, 159] width 235 height 12
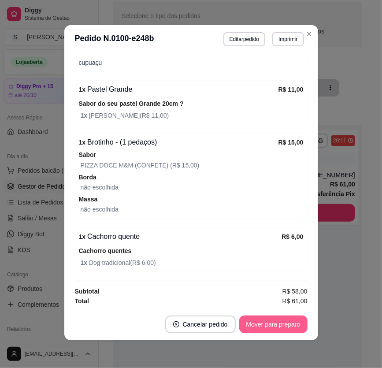
click at [286, 323] on button "Mover para preparo" at bounding box center [273, 324] width 68 height 18
click at [288, 329] on button "Mover para entrega" at bounding box center [273, 324] width 68 height 18
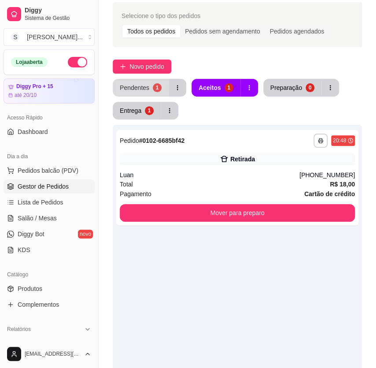
click at [140, 82] on button "Pendentes 1" at bounding box center [141, 88] width 56 height 18
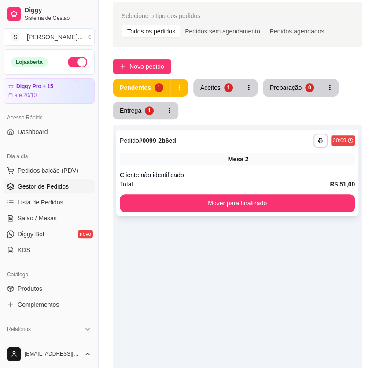
click at [206, 172] on div "Cliente não identificado" at bounding box center [237, 174] width 235 height 9
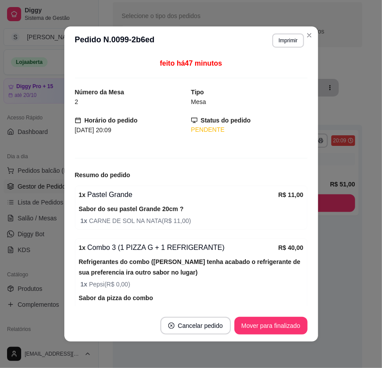
scroll to position [0, 0]
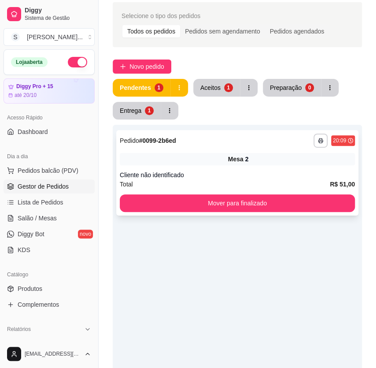
click at [238, 177] on div "Cliente não identificado" at bounding box center [237, 174] width 235 height 9
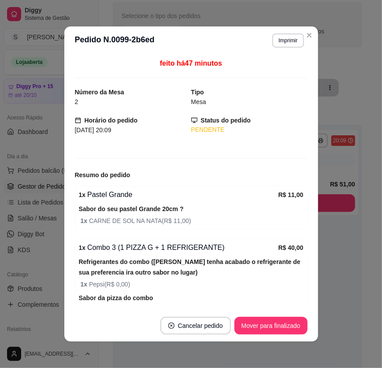
click at [313, 272] on div "feito há 47 minutos Número da Mesa 2 Tipo Mesa Horário do pedido 09/10/2025 20:…" at bounding box center [191, 182] width 254 height 255
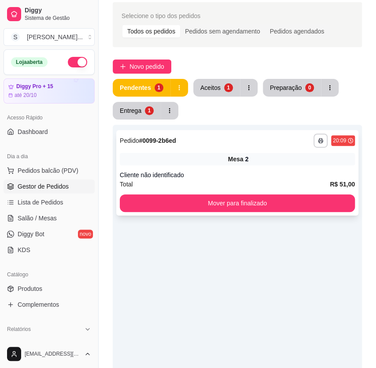
click at [228, 170] on div "Cliente não identificado" at bounding box center [237, 174] width 235 height 9
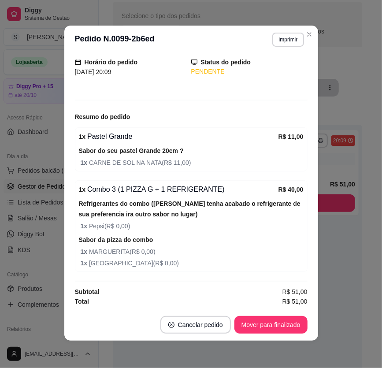
scroll to position [1, 0]
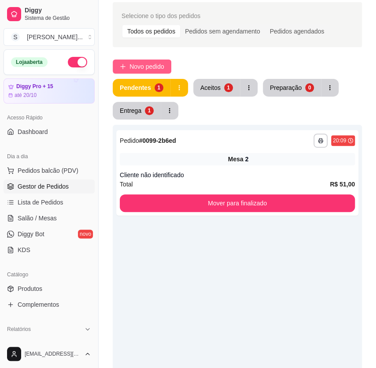
click at [126, 60] on button "Novo pedido" at bounding box center [142, 66] width 59 height 14
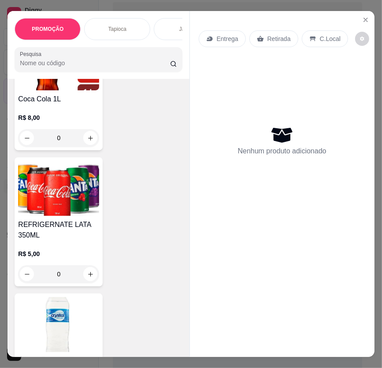
scroll to position [7242, 0]
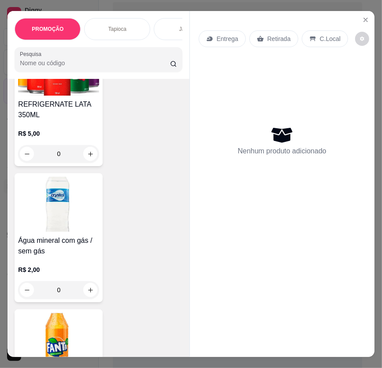
click at [26, 235] on h4 "Água mineral com gás / sem gás" at bounding box center [58, 245] width 81 height 21
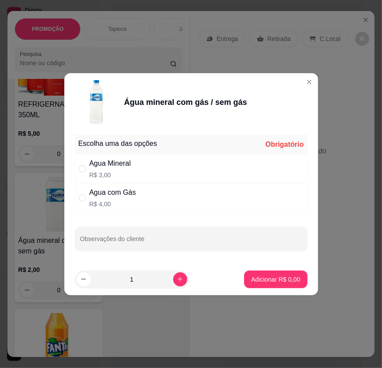
click at [198, 166] on div "Agua Mineral R$ 3,00" at bounding box center [191, 168] width 232 height 29
radio input "true"
click at [292, 281] on p "Adicionar R$ 3,00" at bounding box center [275, 279] width 49 height 9
type input "1"
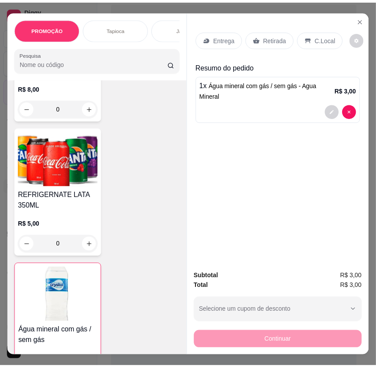
scroll to position [7082, 0]
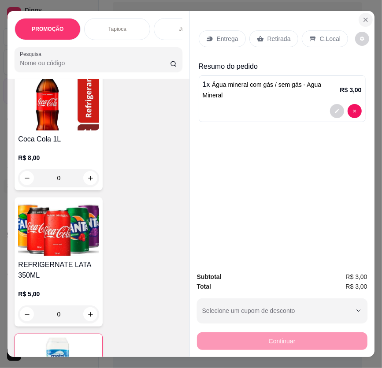
click at [360, 13] on button "Close" at bounding box center [365, 20] width 14 height 14
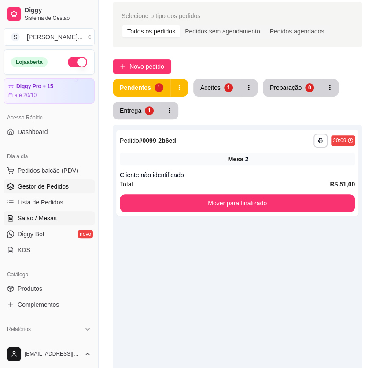
click at [31, 221] on span "Salão / Mesas" at bounding box center [37, 217] width 39 height 9
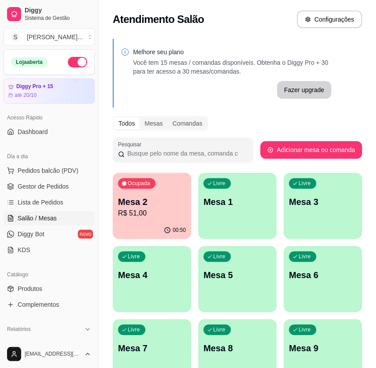
click at [154, 213] on p "R$ 51,00" at bounding box center [152, 213] width 68 height 11
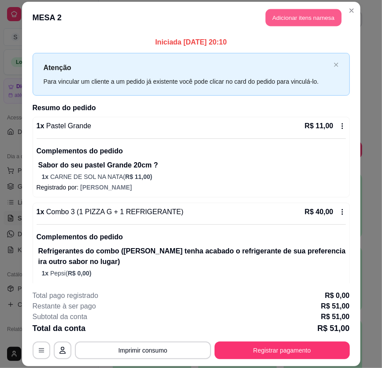
click at [282, 18] on button "Adicionar itens na mesa" at bounding box center [303, 17] width 76 height 17
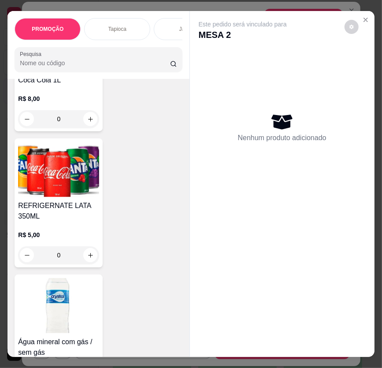
scroll to position [7202, 0]
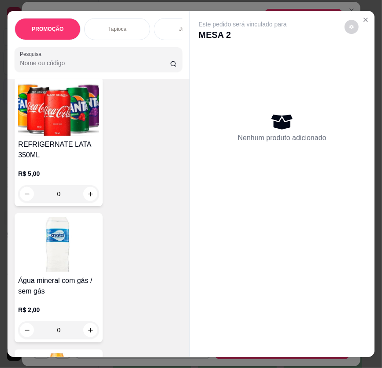
click at [75, 275] on h4 "Água mineral com gás / sem gás" at bounding box center [58, 285] width 81 height 21
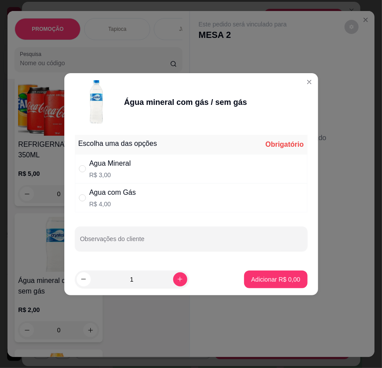
click at [124, 171] on p "R$ 3,00" at bounding box center [109, 174] width 41 height 9
radio input "true"
click at [251, 277] on p "Adicionar R$ 3,00" at bounding box center [275, 279] width 49 height 9
type input "1"
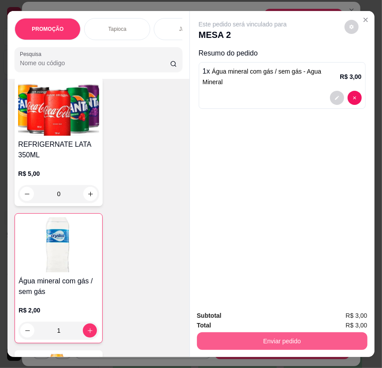
click at [271, 335] on button "Enviar pedido" at bounding box center [282, 341] width 170 height 18
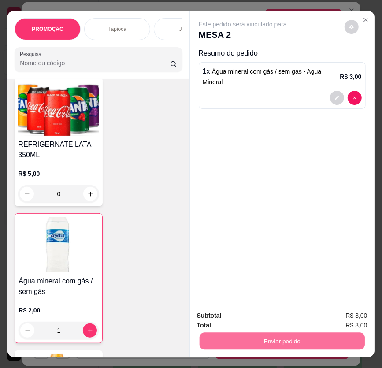
click at [334, 315] on button "Enviar pedido" at bounding box center [343, 316] width 48 height 16
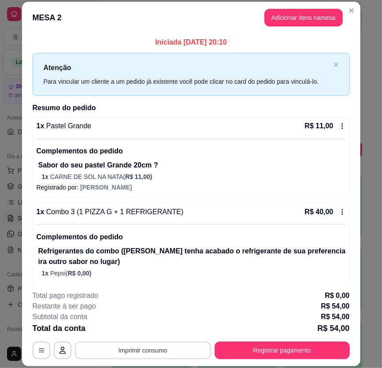
click at [175, 351] on button "Imprimir consumo" at bounding box center [143, 350] width 136 height 18
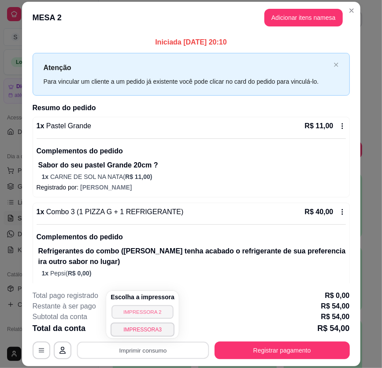
click at [161, 312] on button "IMPRESSORA 2" at bounding box center [142, 312] width 62 height 14
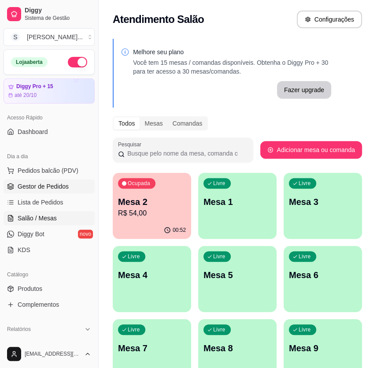
click at [51, 186] on span "Gestor de Pedidos" at bounding box center [43, 186] width 51 height 9
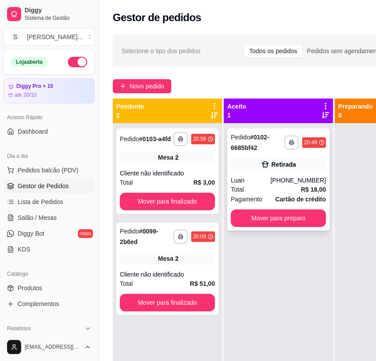
click at [264, 184] on div "Luan" at bounding box center [251, 180] width 40 height 9
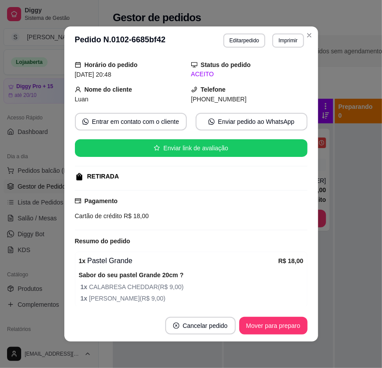
scroll to position [62, 0]
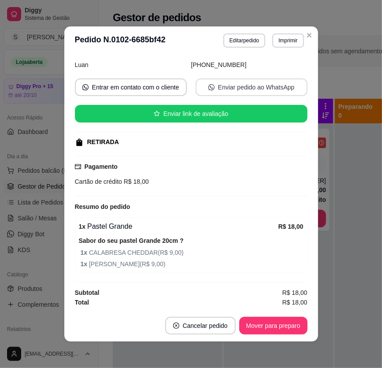
click at [211, 88] on button "Enviar pedido ao WhatsApp" at bounding box center [251, 87] width 112 height 18
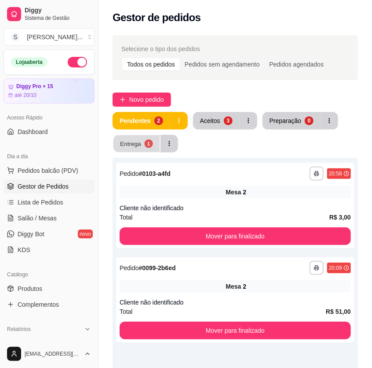
click at [125, 140] on div "Entrega" at bounding box center [130, 143] width 21 height 8
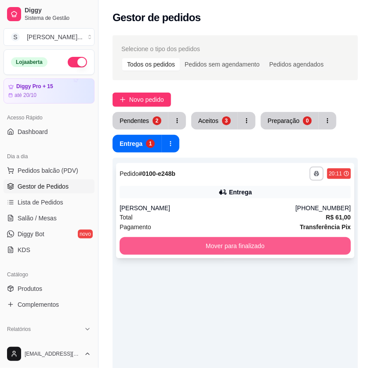
click at [226, 248] on button "Mover para finalizado" at bounding box center [236, 246] width 232 height 18
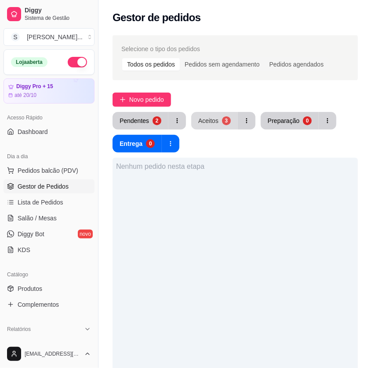
click at [226, 121] on div "3" at bounding box center [226, 120] width 9 height 9
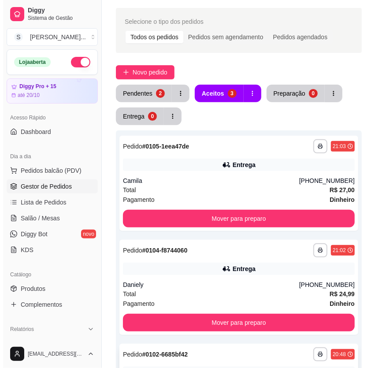
scroll to position [193, 0]
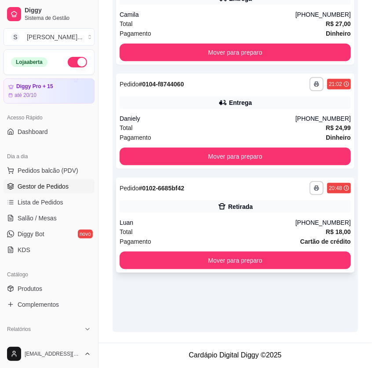
click at [220, 218] on div "Luan" at bounding box center [208, 222] width 176 height 9
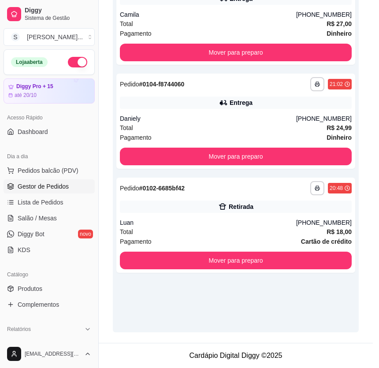
scroll to position [62, 0]
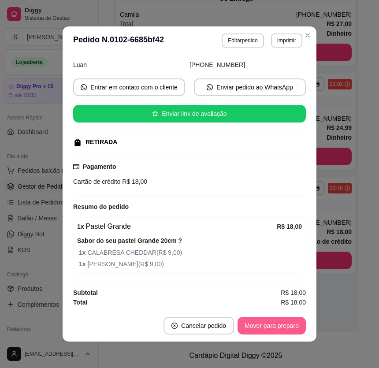
click at [268, 320] on button "Mover para preparo" at bounding box center [271, 325] width 68 height 18
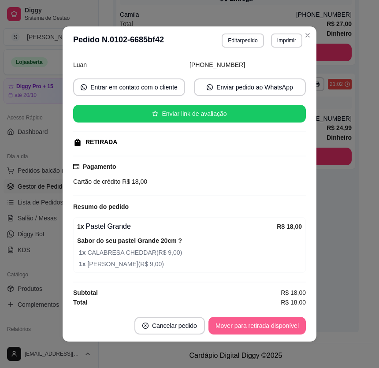
click at [279, 324] on button "Mover para retirada disponível" at bounding box center [256, 325] width 97 height 18
click at [288, 325] on button "Mover para finalizado" at bounding box center [268, 325] width 73 height 18
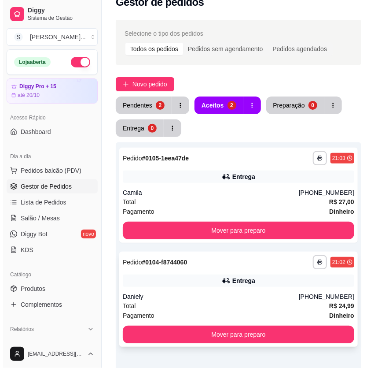
scroll to position [0, 0]
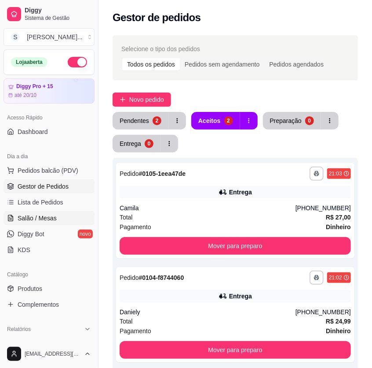
click at [21, 220] on span "Salão / Mesas" at bounding box center [37, 217] width 39 height 9
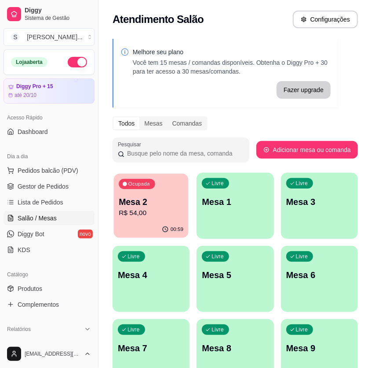
click at [147, 214] on p "R$ 54,00" at bounding box center [151, 213] width 65 height 10
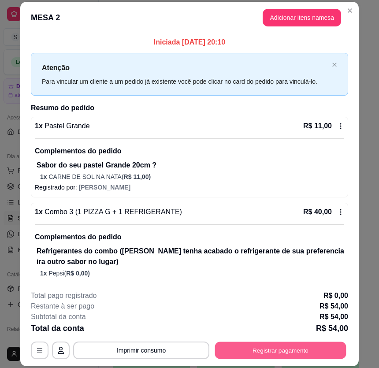
click at [296, 349] on button "Registrar pagamento" at bounding box center [280, 349] width 131 height 17
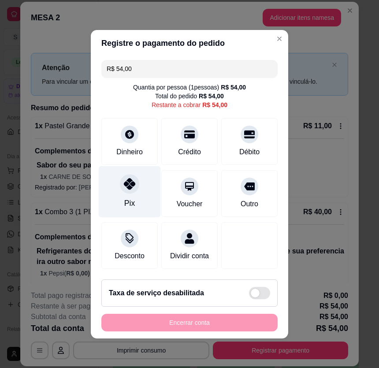
click at [132, 185] on icon at bounding box center [129, 183] width 11 height 11
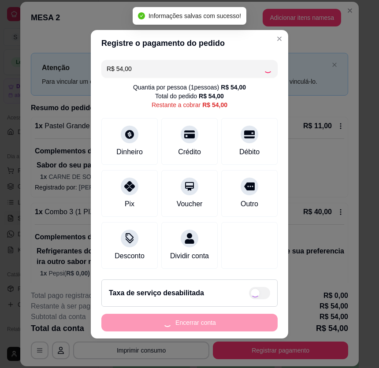
type input "R$ 0,00"
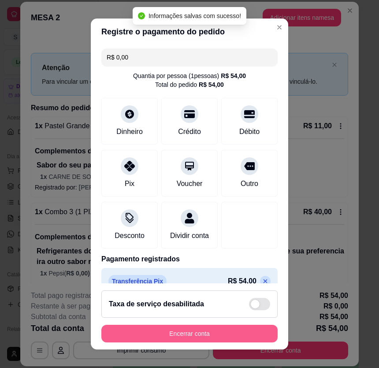
click at [196, 334] on button "Encerrar conta" at bounding box center [189, 333] width 176 height 18
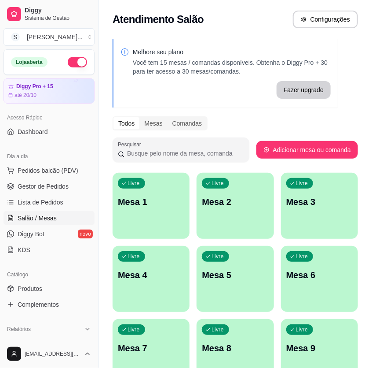
click at [353, 162] on div "Melhore seu plano Você tem 15 mesas / comandas disponíveis. Obtenha o Diggy Pro…" at bounding box center [236, 250] width 274 height 435
click at [23, 171] on span "Pedidos balcão (PDV)" at bounding box center [48, 170] width 61 height 9
click at [51, 180] on link "Gestor de Pedidos" at bounding box center [49, 186] width 91 height 14
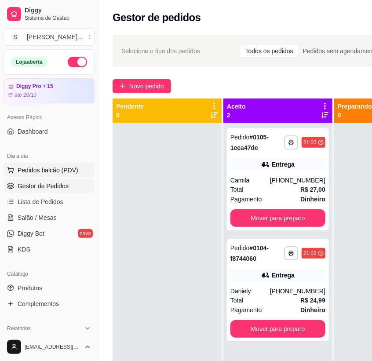
click at [54, 174] on span "Pedidos balcão (PDV)" at bounding box center [48, 170] width 61 height 9
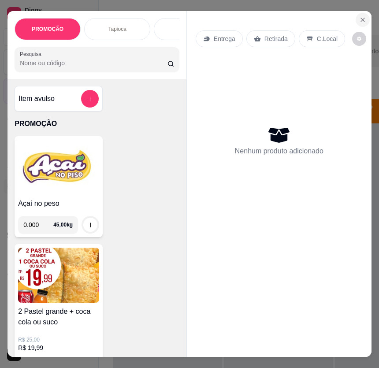
click at [356, 21] on button "Close" at bounding box center [362, 20] width 14 height 14
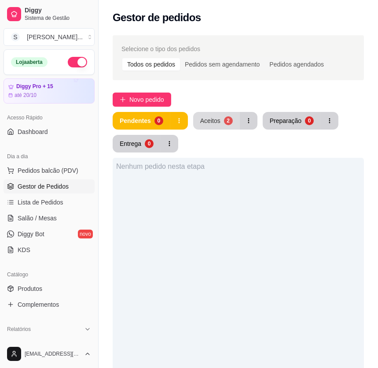
click at [204, 123] on div "Aceitos" at bounding box center [210, 120] width 20 height 9
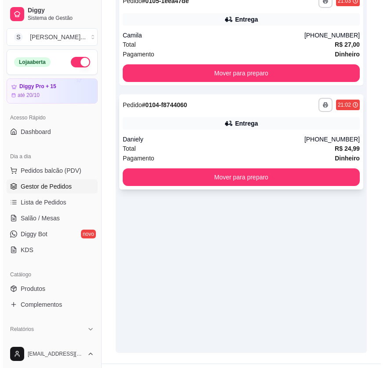
scroll to position [153, 0]
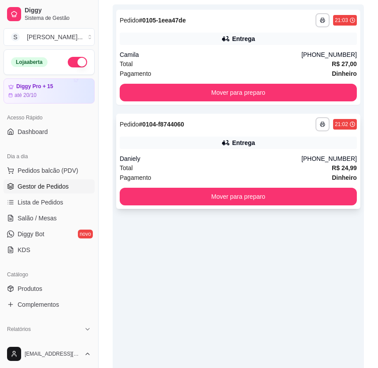
click at [225, 155] on div "Daniely" at bounding box center [211, 158] width 182 height 9
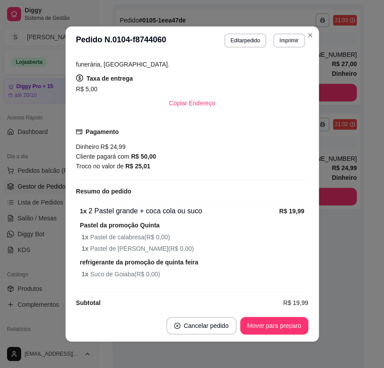
scroll to position [1, 0]
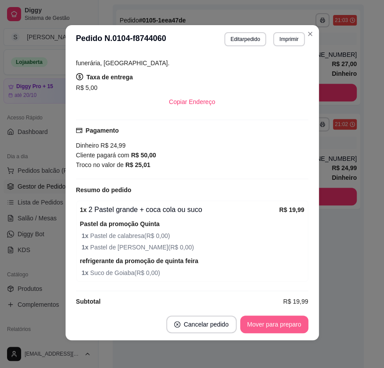
click at [270, 319] on button "Mover para preparo" at bounding box center [274, 324] width 68 height 18
click at [279, 321] on button "Mover para entrega" at bounding box center [274, 324] width 68 height 18
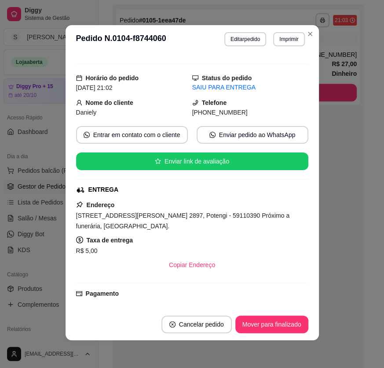
scroll to position [36, 0]
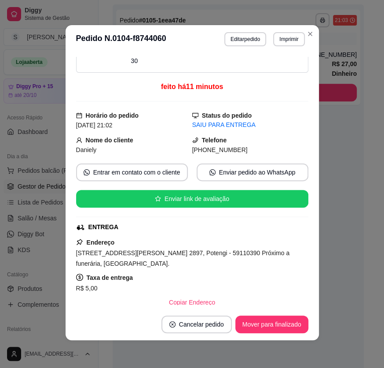
drag, startPoint x: 199, startPoint y: 149, endPoint x: 238, endPoint y: 153, distance: 38.9
click at [238, 153] on div "(84) 9 9648-0224" at bounding box center [250, 150] width 116 height 10
copy span "9 9648-0224"
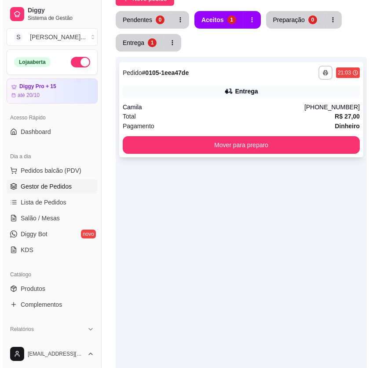
scroll to position [33, 0]
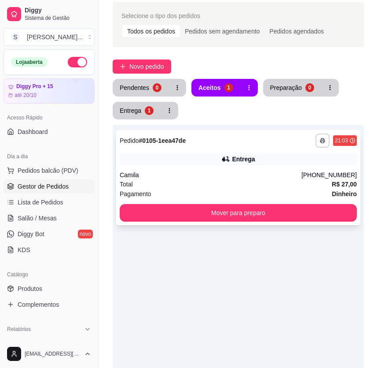
click at [288, 162] on div "Entrega" at bounding box center [238, 159] width 237 height 12
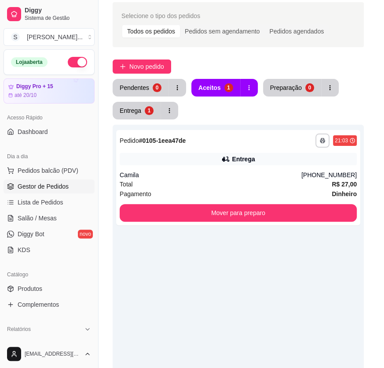
scroll to position [120, 0]
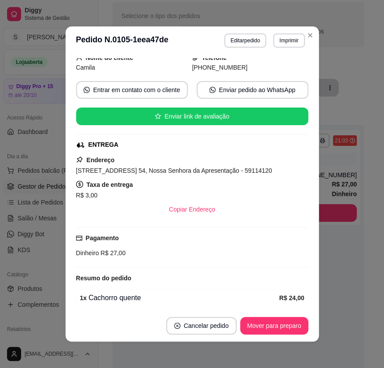
click at [283, 325] on button "Mover para preparo" at bounding box center [274, 325] width 68 height 18
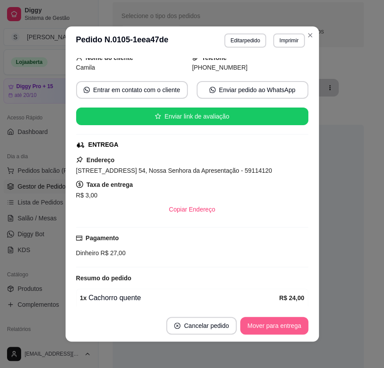
click at [290, 323] on button "Mover para entrega" at bounding box center [274, 325] width 68 height 18
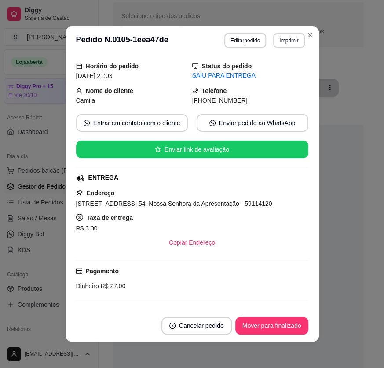
scroll to position [0, 0]
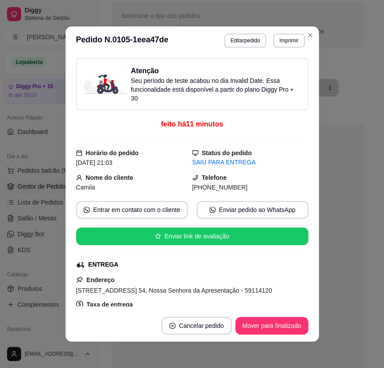
drag, startPoint x: 200, startPoint y: 188, endPoint x: 261, endPoint y: 188, distance: 60.3
click at [261, 188] on div "(84) 9 8882-9266" at bounding box center [250, 187] width 116 height 10
copy span "8882-9266"
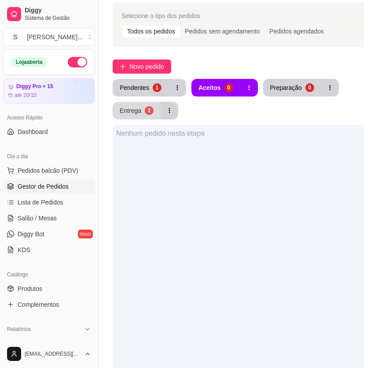
click at [128, 114] on div "Entrega" at bounding box center [131, 110] width 22 height 9
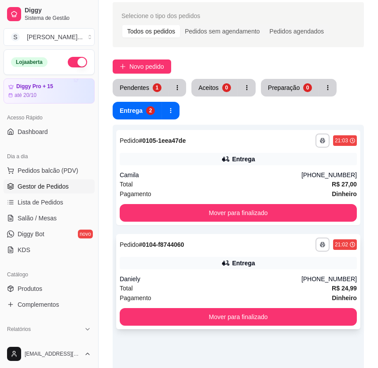
click at [192, 261] on div "Entrega" at bounding box center [238, 263] width 237 height 12
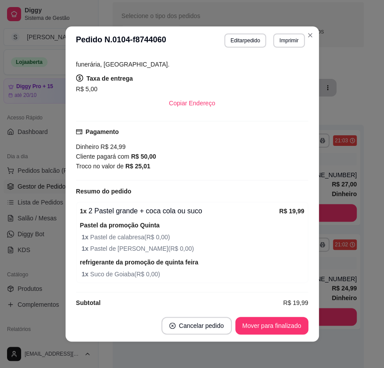
scroll to position [1, 0]
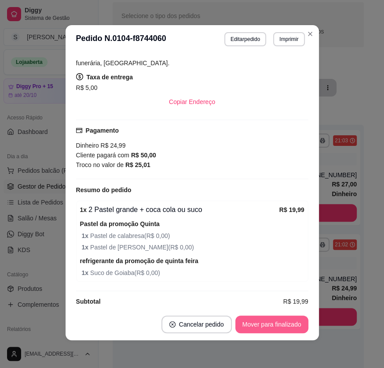
click at [282, 325] on button "Mover para finalizado" at bounding box center [271, 324] width 73 height 18
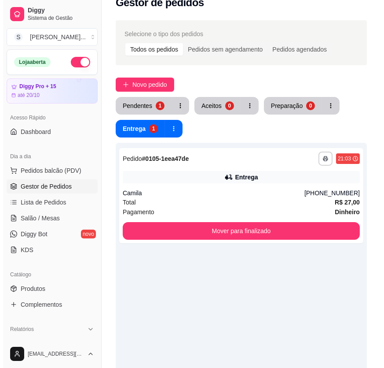
scroll to position [0, 0]
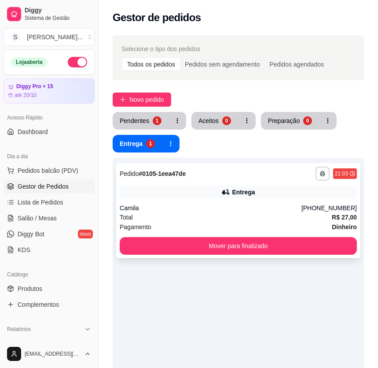
click at [241, 209] on div "Camila" at bounding box center [211, 207] width 182 height 9
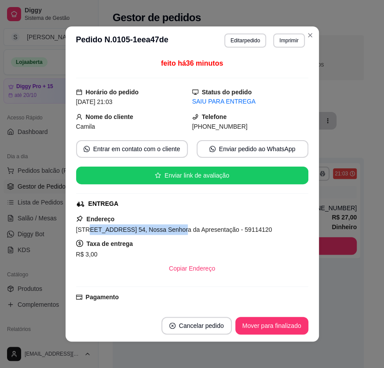
drag, startPoint x: 85, startPoint y: 228, endPoint x: 163, endPoint y: 229, distance: 78.3
click at [163, 229] on span "Rua São Francisco Canindé, n. 54, Nossa Senhora da Apresentação - 59114120" at bounding box center [174, 229] width 196 height 7
copy span "São Francisco Canindé, n. 54,"
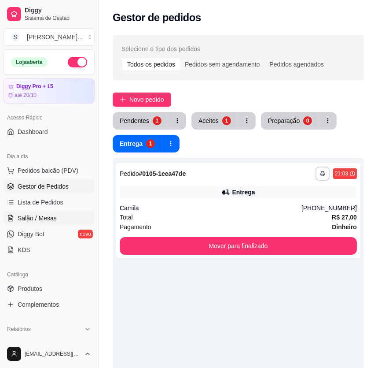
click at [26, 212] on link "Salão / Mesas" at bounding box center [49, 218] width 91 height 14
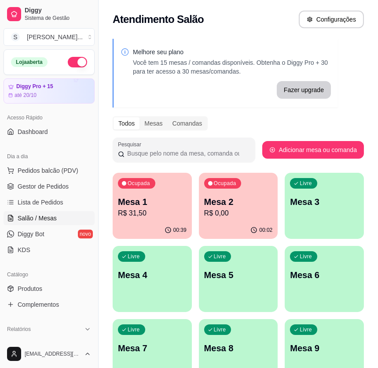
click at [218, 214] on p "R$ 0,00" at bounding box center [238, 213] width 69 height 11
click at [167, 227] on icon "button" at bounding box center [168, 229] width 6 height 6
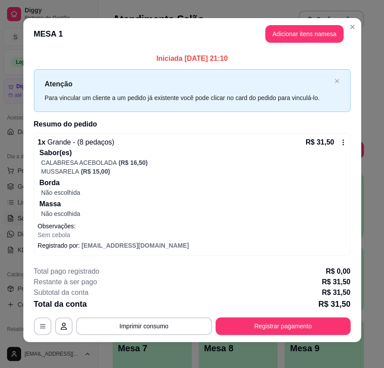
scroll to position [6, 0]
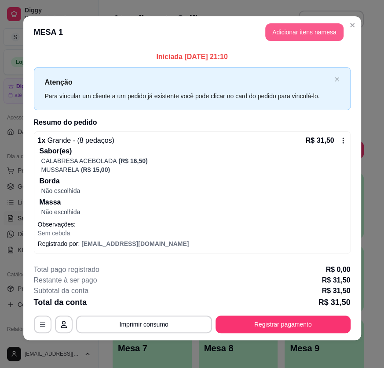
click at [297, 30] on button "Adicionar itens na mesa" at bounding box center [304, 32] width 78 height 18
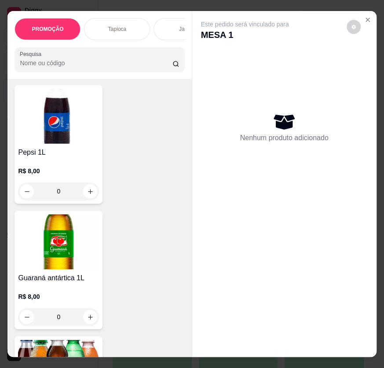
scroll to position [6641, 0]
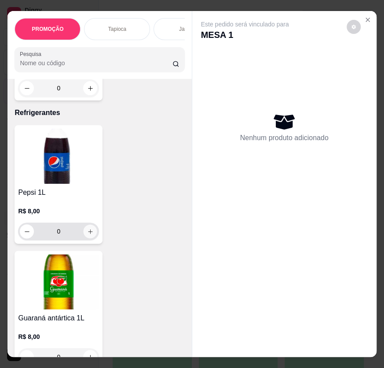
click at [88, 224] on button "increase-product-quantity" at bounding box center [91, 231] width 14 height 14
type input "1"
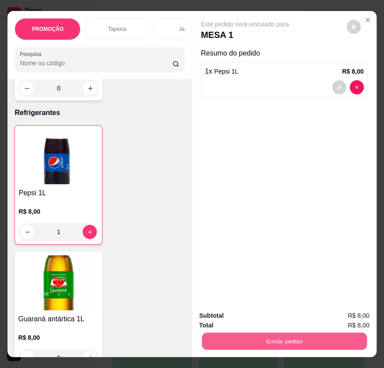
click at [250, 342] on button "Enviar pedido" at bounding box center [284, 340] width 165 height 17
click at [249, 335] on button "Enviar pedido" at bounding box center [284, 340] width 165 height 17
click at [277, 334] on button "Enviar pedido" at bounding box center [284, 341] width 170 height 18
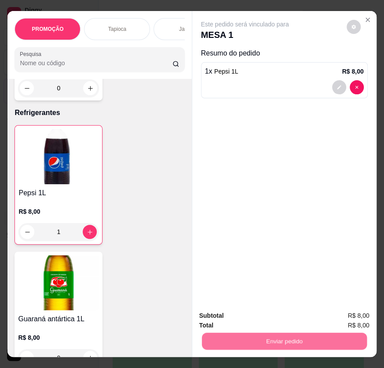
click at [348, 319] on button "Enviar pedido" at bounding box center [346, 316] width 50 height 17
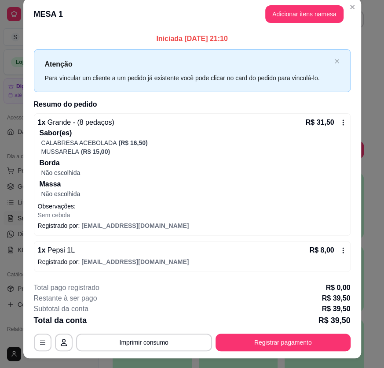
scroll to position [0, 0]
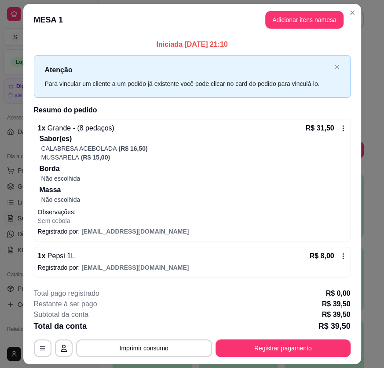
click at [309, 349] on button "Registrar pagamento" at bounding box center [283, 348] width 135 height 18
click at [159, 344] on button "Imprimir consumo" at bounding box center [144, 348] width 136 height 18
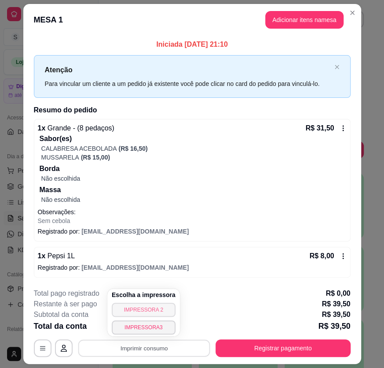
click at [148, 315] on button "IMPRESSORA 2" at bounding box center [144, 309] width 64 height 14
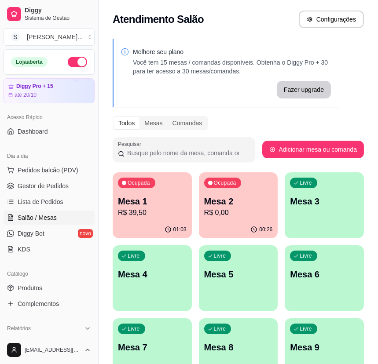
click at [140, 224] on div "01:03" at bounding box center [152, 229] width 79 height 17
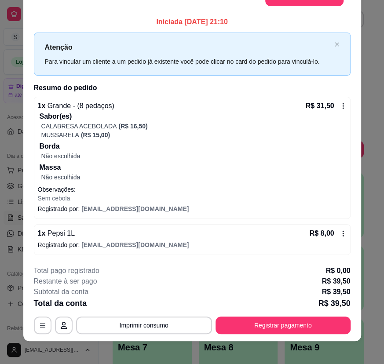
scroll to position [26, 0]
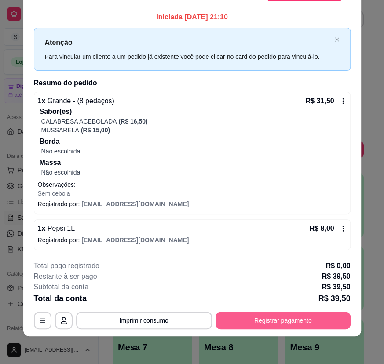
click at [283, 324] on button "Registrar pagamento" at bounding box center [283, 321] width 135 height 18
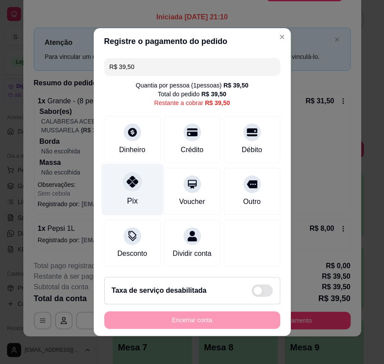
click at [123, 197] on div "Pix" at bounding box center [132, 189] width 62 height 51
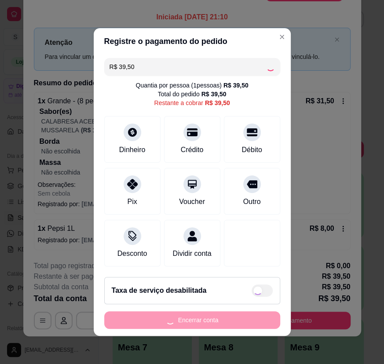
type input "R$ 0,00"
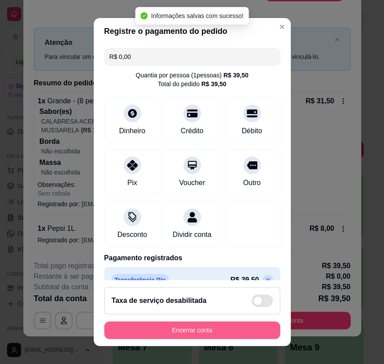
click at [216, 329] on button "Encerrar conta" at bounding box center [192, 331] width 176 height 18
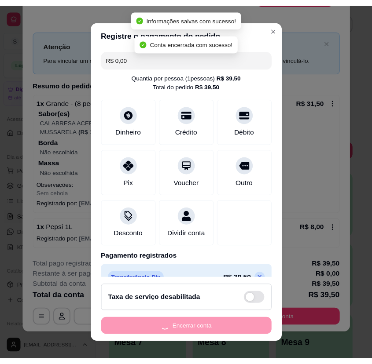
scroll to position [0, 0]
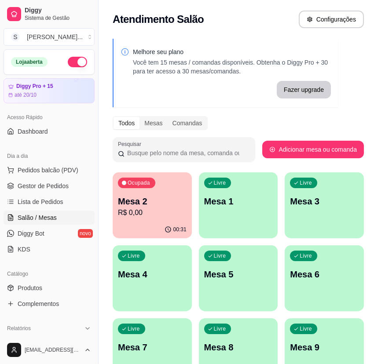
click at [172, 213] on p "R$ 0,00" at bounding box center [152, 213] width 69 height 11
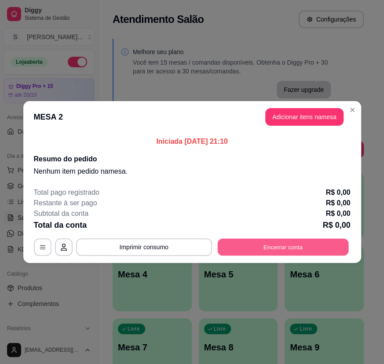
click at [299, 251] on button "Encerrar conta" at bounding box center [282, 247] width 131 height 17
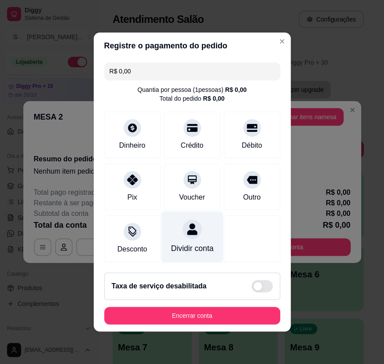
drag, startPoint x: 125, startPoint y: 189, endPoint x: 163, endPoint y: 254, distance: 74.7
click at [125, 189] on div "Pix" at bounding box center [132, 187] width 56 height 47
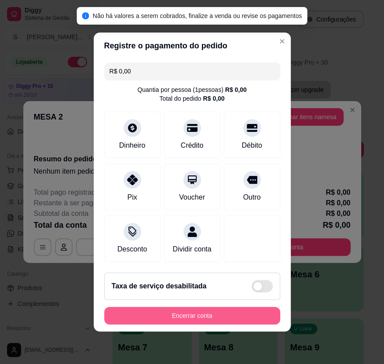
click at [191, 315] on button "Encerrar conta" at bounding box center [192, 316] width 176 height 18
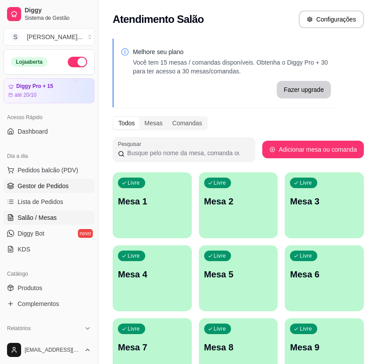
click at [57, 190] on link "Gestor de Pedidos" at bounding box center [49, 186] width 91 height 14
